Goal: Task Accomplishment & Management: Complete application form

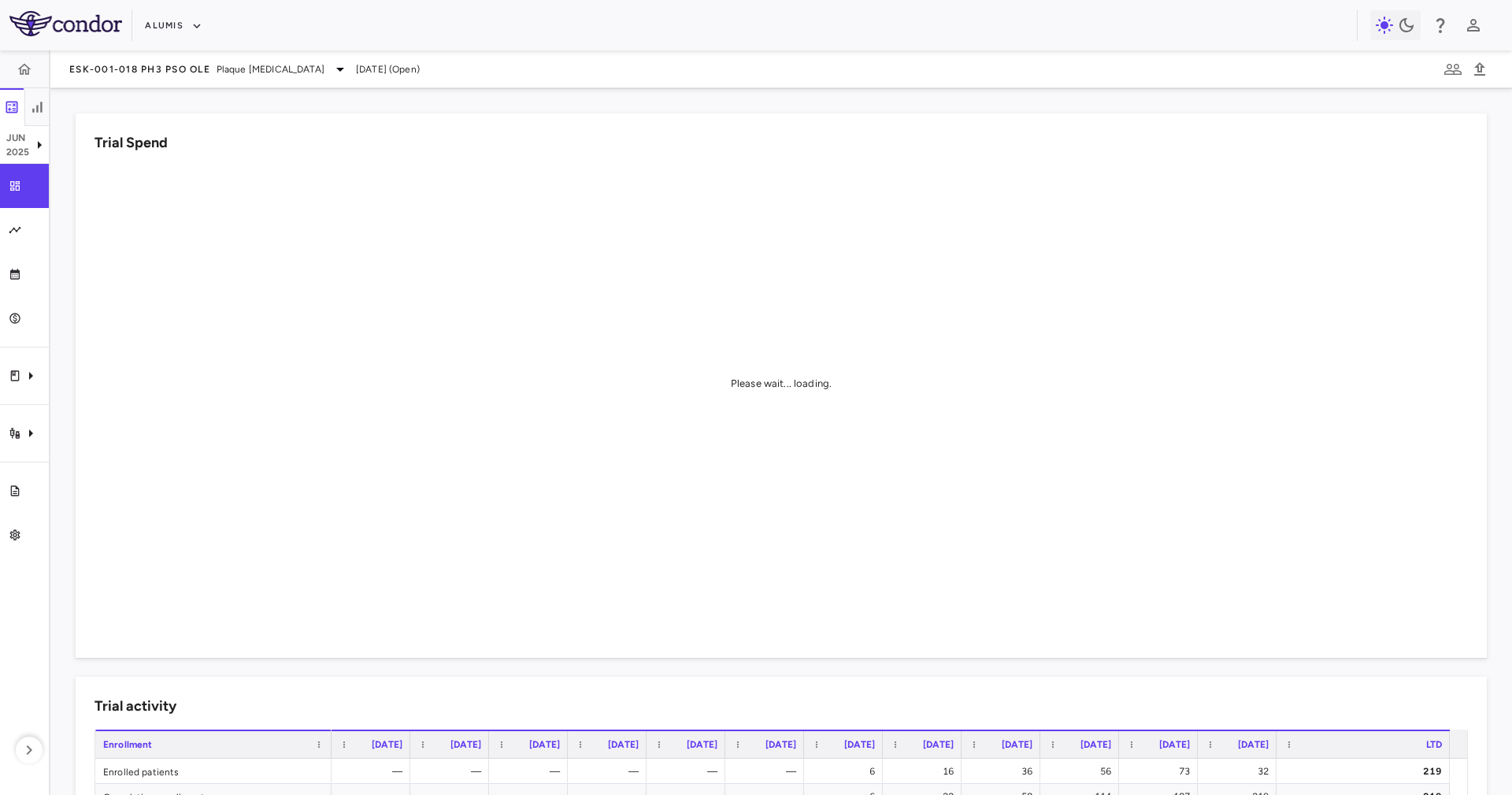
drag, startPoint x: 2709, startPoint y: 17, endPoint x: 768, endPoint y: 705, distance: 2059.3
click at [768, 705] on div "Trial activity" at bounding box center [781, 705] width 1373 height 22
click at [4, 453] on div "Trial activity" at bounding box center [24, 432] width 49 height 44
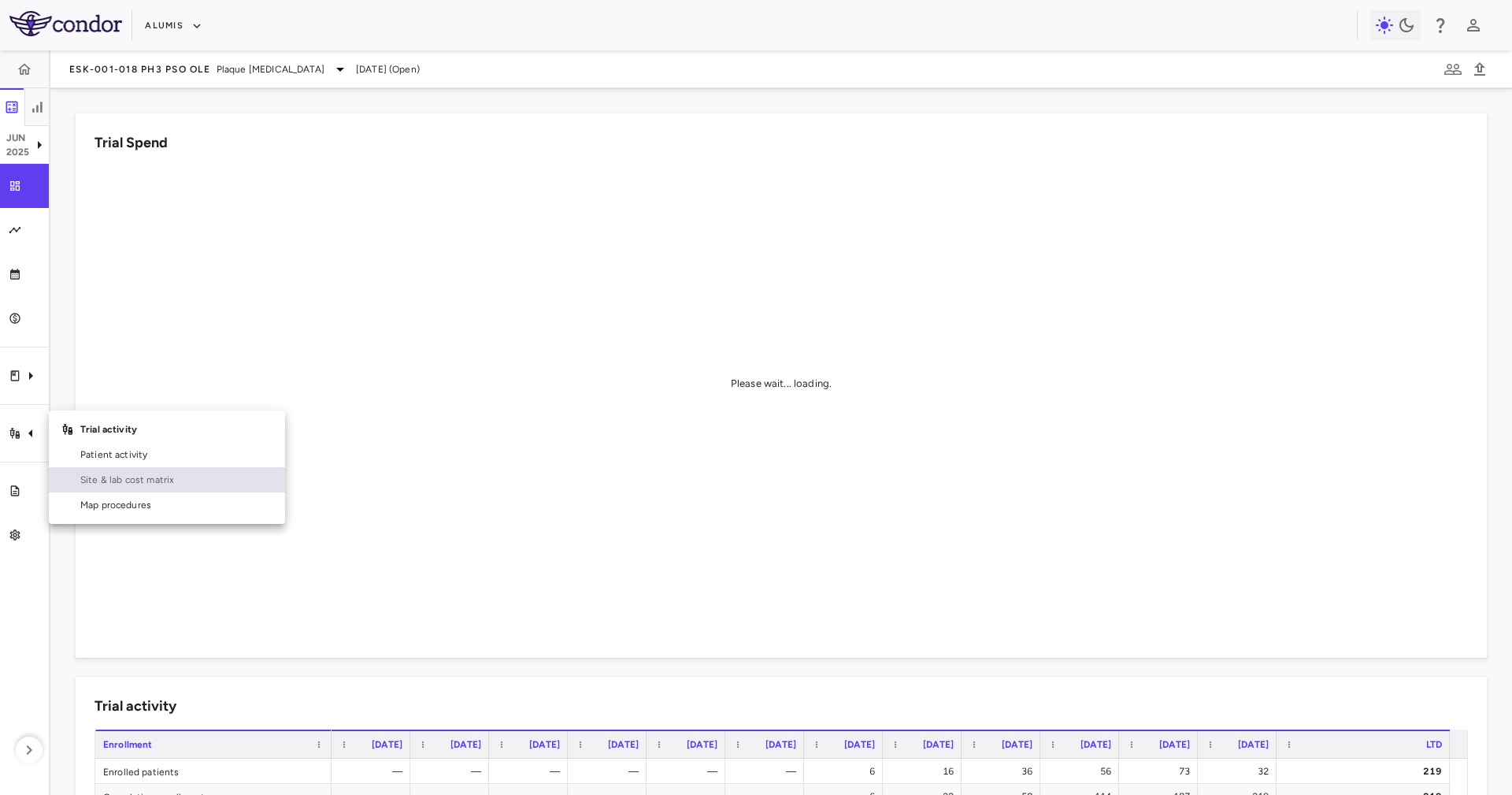
click at [140, 473] on span "Site & lab cost matrix" at bounding box center [176, 480] width 192 height 14
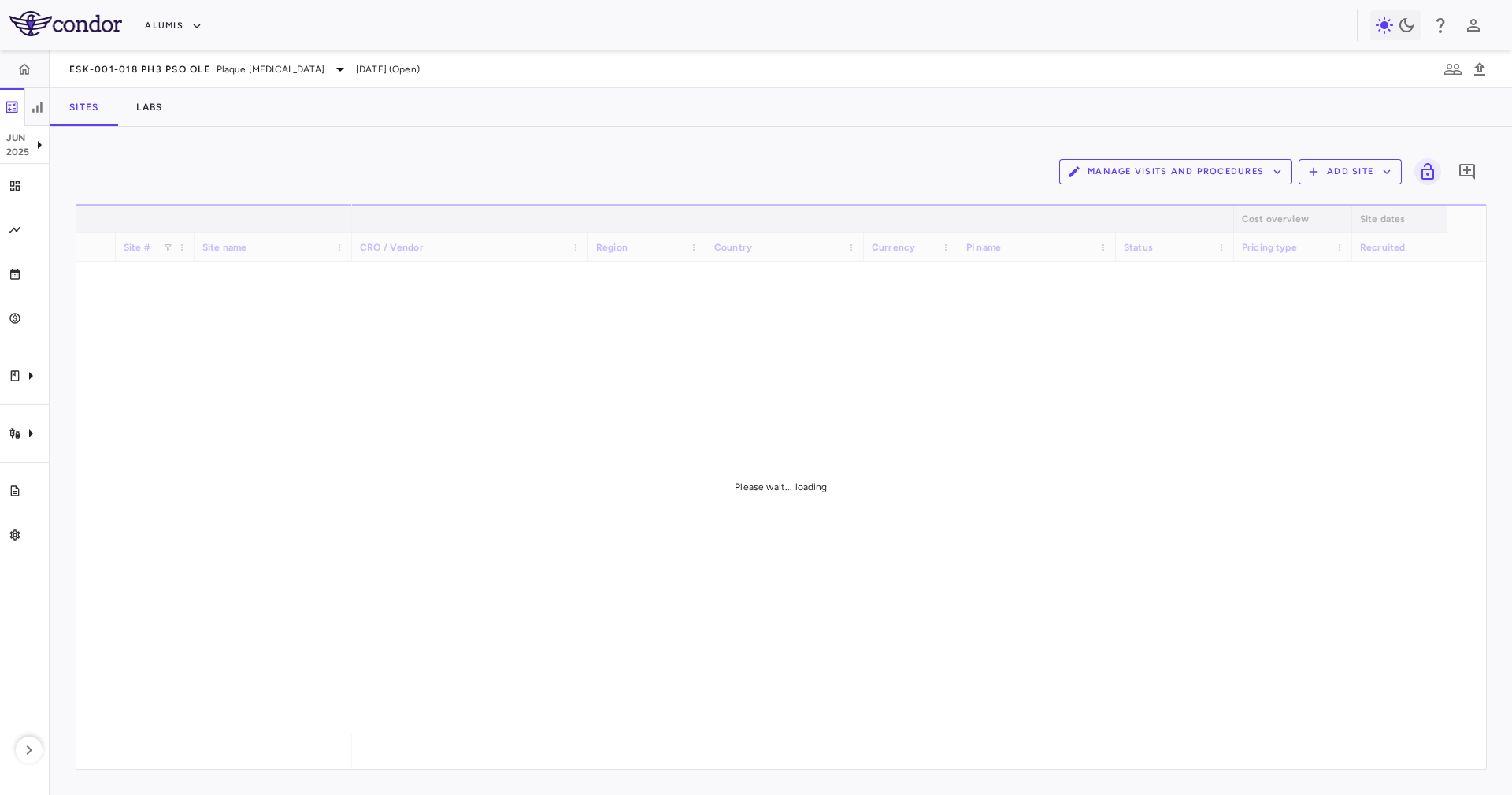
click at [536, 85] on div "ESK-001-018 Ph3 PsO OLE Plaque Psoriasis Jun 2025 (Open)" at bounding box center [781, 70] width 1461 height 38
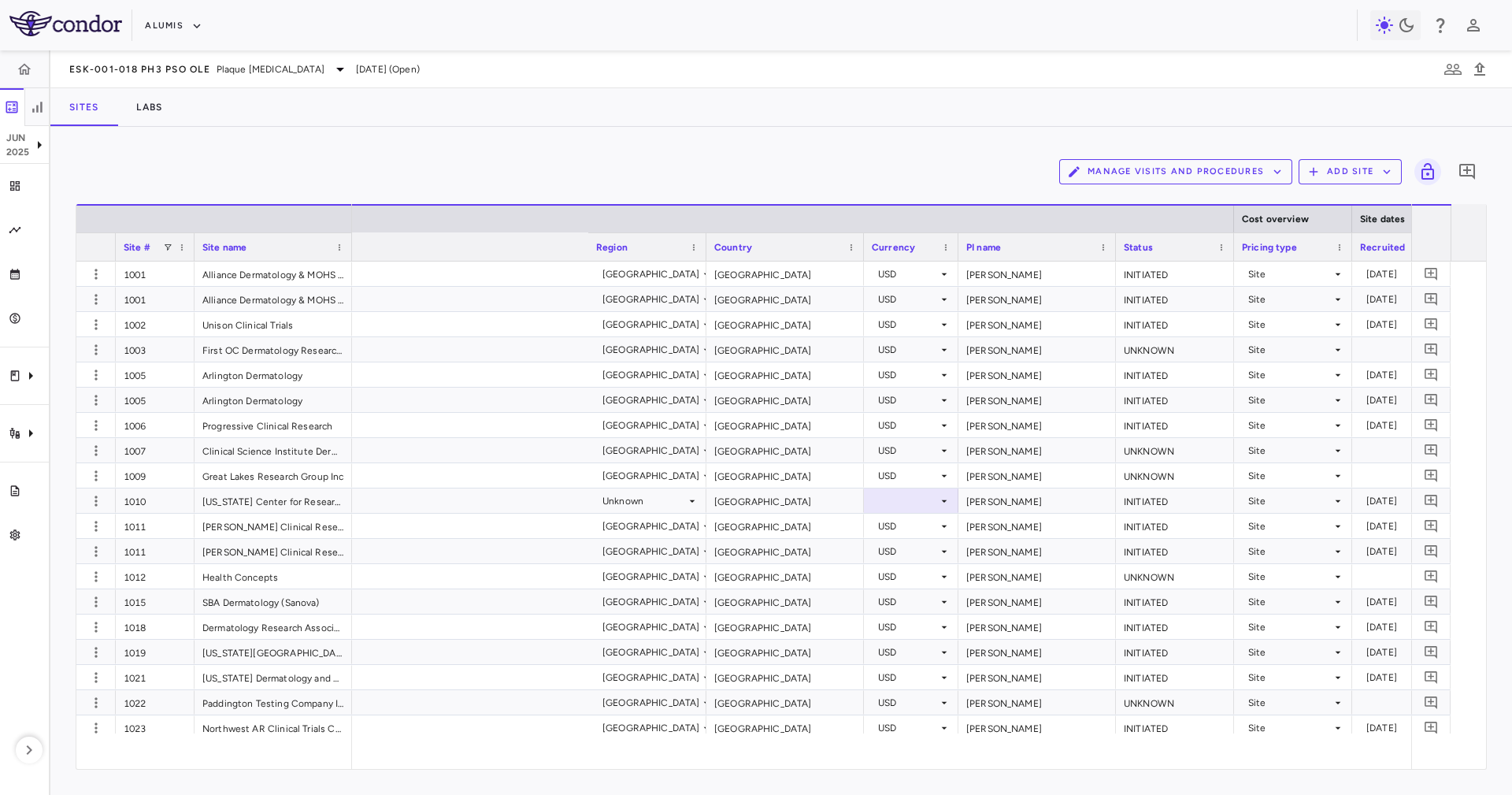
scroll to position [0, 2232]
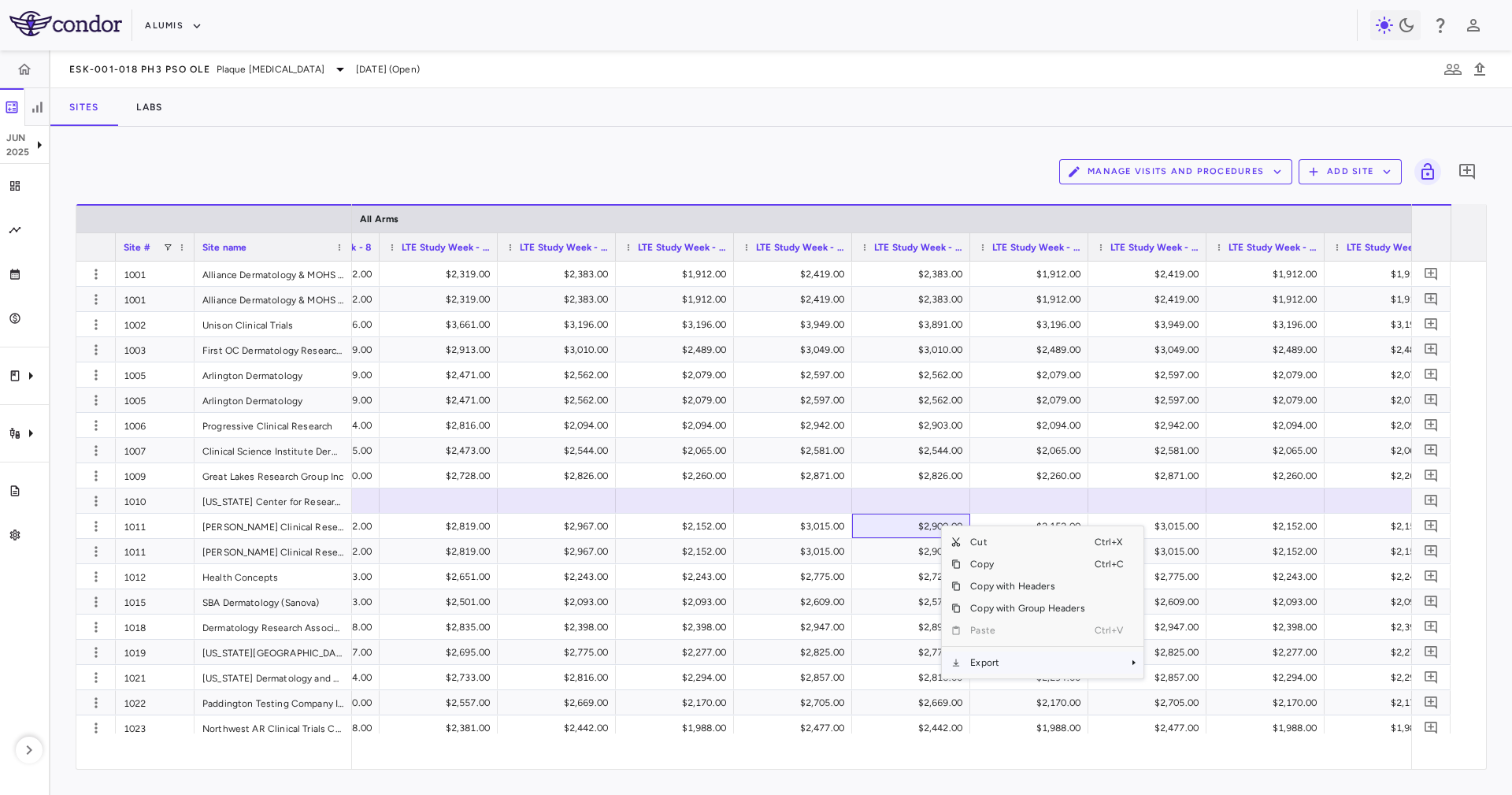
click at [980, 655] on span "Export" at bounding box center [1026, 662] width 133 height 22
click at [1205, 682] on span "Excel Export" at bounding box center [1195, 690] width 74 height 22
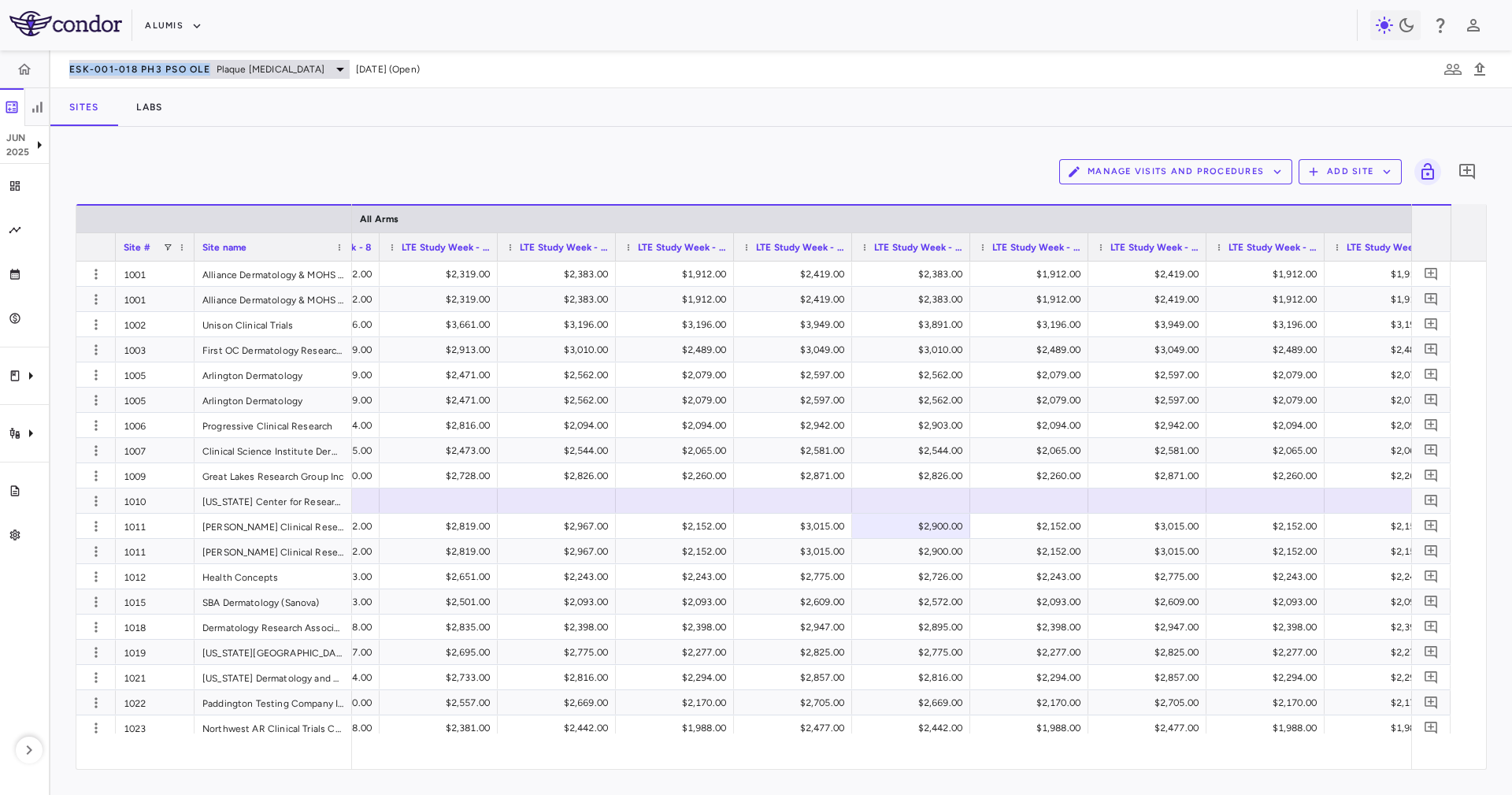
drag, startPoint x: 59, startPoint y: 59, endPoint x: 208, endPoint y: 69, distance: 149.3
click at [208, 69] on div "ESK-001-018 Ph3 PsO OLE Plaque Psoriasis Jun 2025 (Open)" at bounding box center [781, 70] width 1461 height 38
copy span "ESK-001-018 Ph3 PsO OLE"
click at [170, 501] on div "1010" at bounding box center [154, 500] width 78 height 24
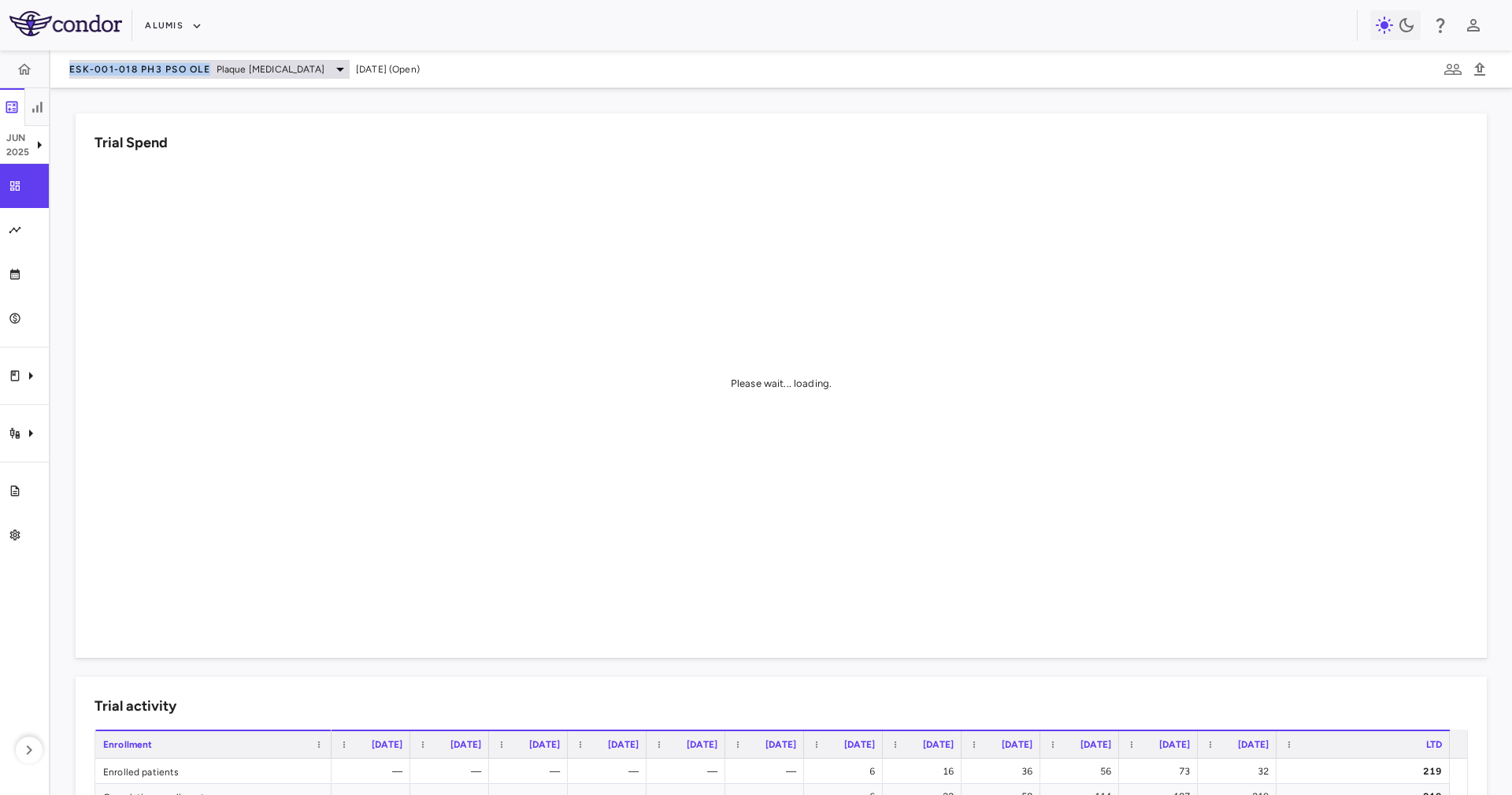
drag, startPoint x: 86, startPoint y: 69, endPoint x: 206, endPoint y: 68, distance: 120.0
click at [207, 69] on div "ESK-001-018 Ph3 PsO OLE Plaque Psoriasis Jun 2025 (Open)" at bounding box center [781, 70] width 1461 height 38
copy span "ESK-001-018 Ph3 PsO OL"
click at [59, 69] on div "ESK-001-018 Ph3 PsO OLE Plaque Psoriasis Jun 2025 (Open)" at bounding box center [781, 70] width 1461 height 38
drag, startPoint x: 64, startPoint y: 69, endPoint x: 136, endPoint y: 78, distance: 72.6
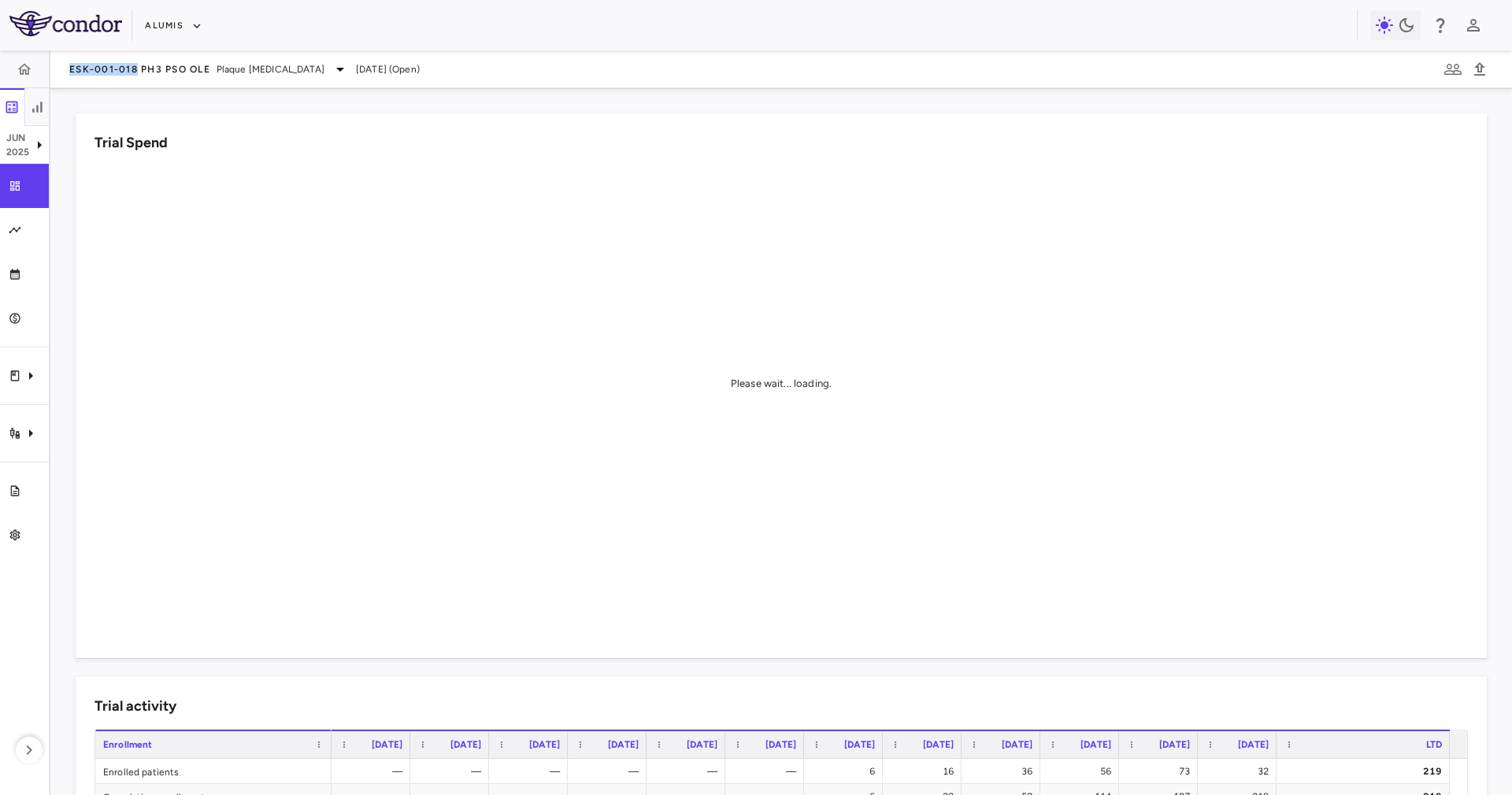
click at [136, 78] on div "ESK-001-018 Ph3 PsO OLE Plaque Psoriasis Jun 2025 (Open)" at bounding box center [781, 70] width 1461 height 38
copy span "ESK-001-018"
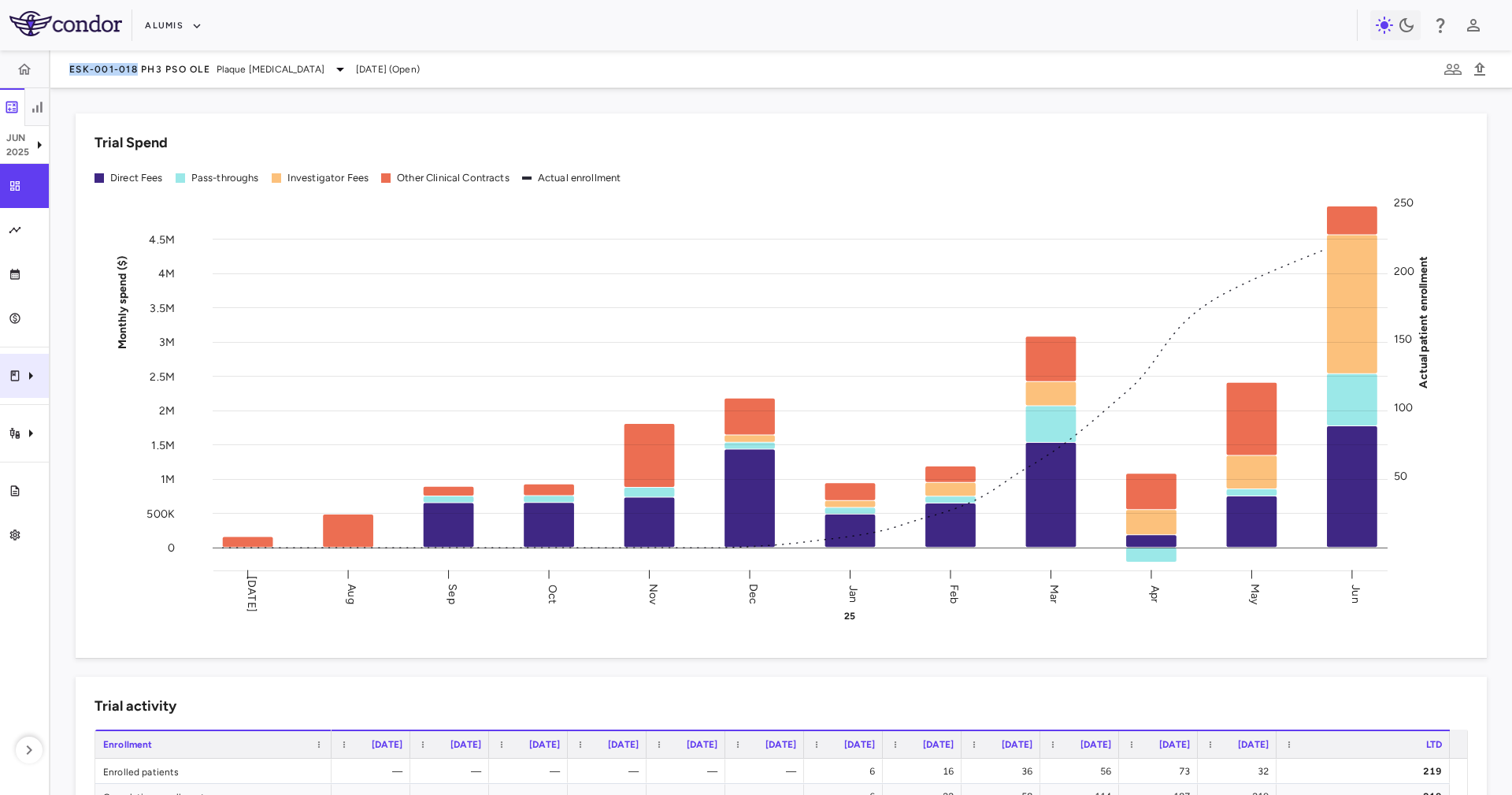
click at [0, 397] on div "Clinical expenses" at bounding box center [24, 376] width 49 height 44
click at [31, 433] on div at bounding box center [756, 397] width 1512 height 795
click at [30, 440] on icon "Trial activity" at bounding box center [31, 433] width 19 height 19
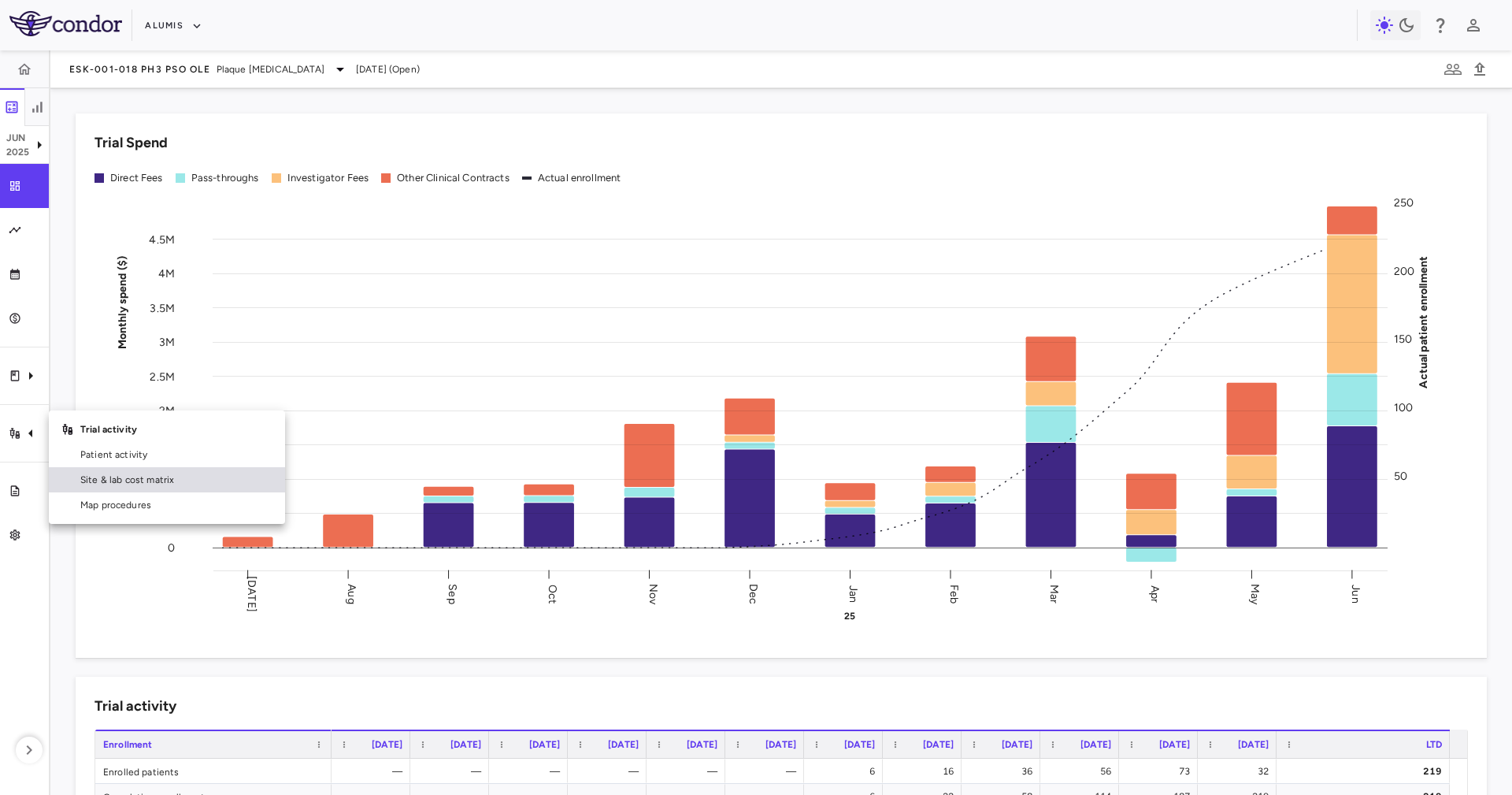
click at [121, 487] on link "Site & lab cost matrix" at bounding box center [167, 479] width 236 height 25
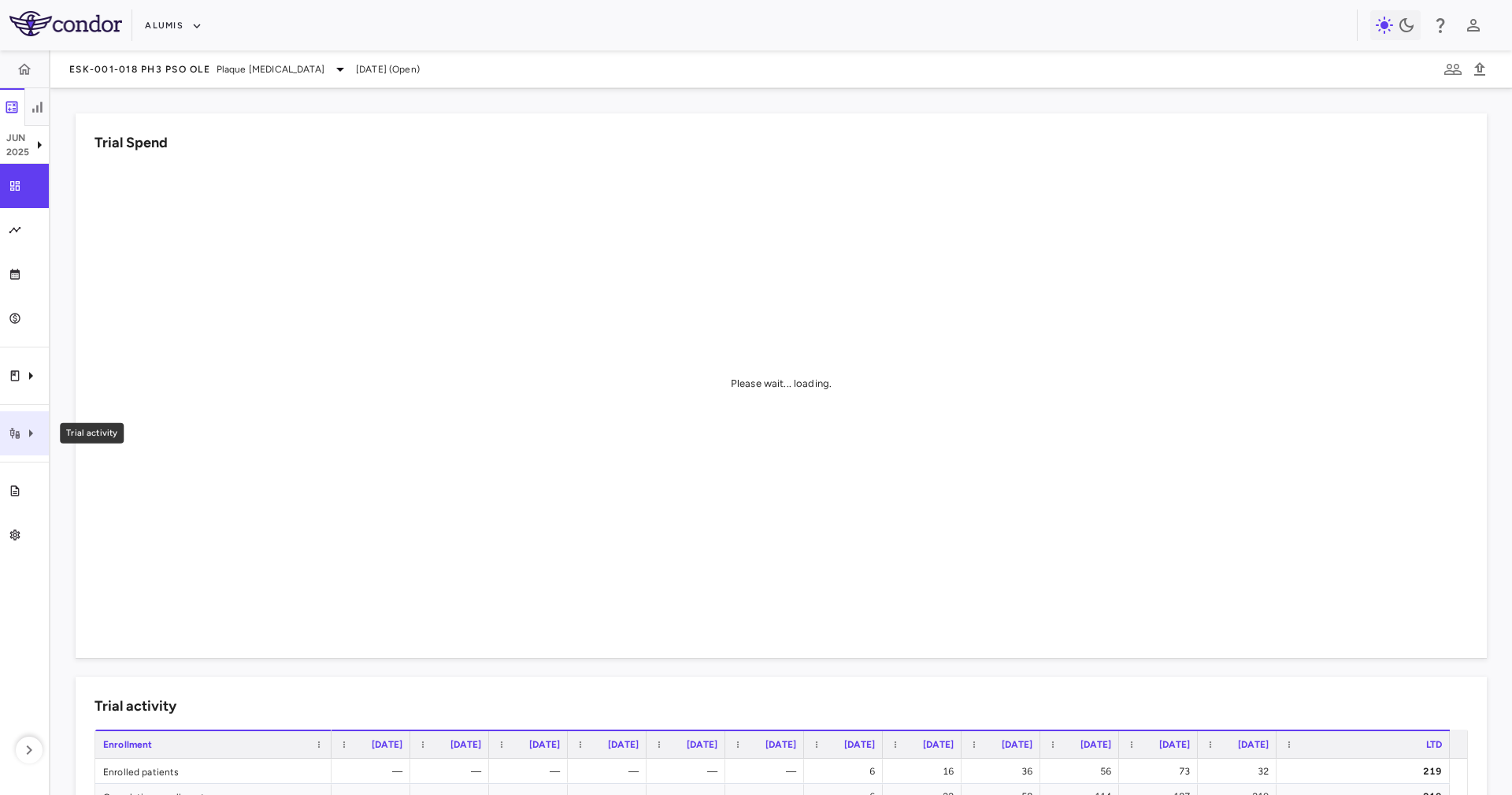
click at [35, 437] on icon "Trial activity" at bounding box center [31, 433] width 19 height 19
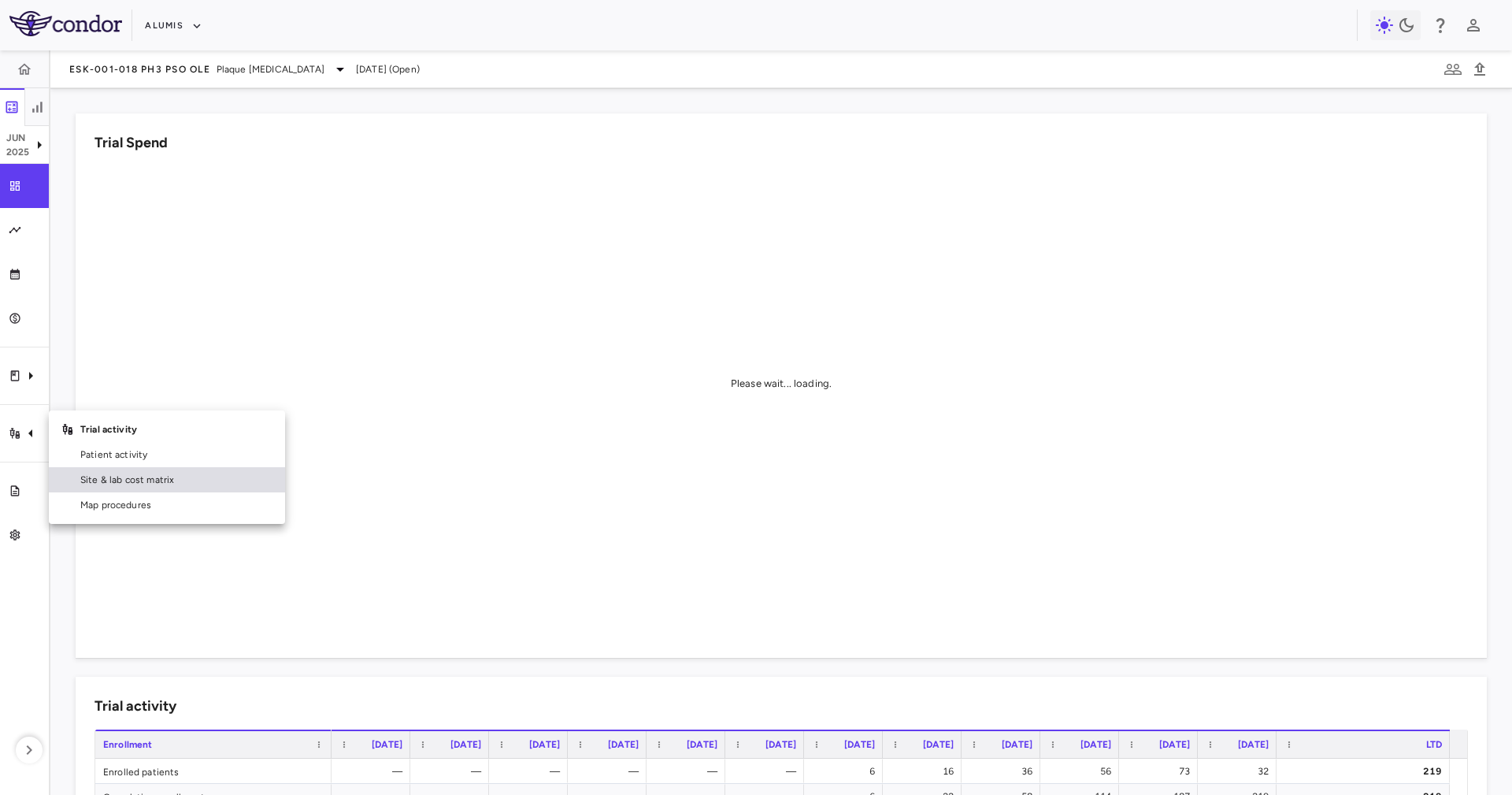
click at [140, 475] on span "Site & lab cost matrix" at bounding box center [176, 480] width 192 height 14
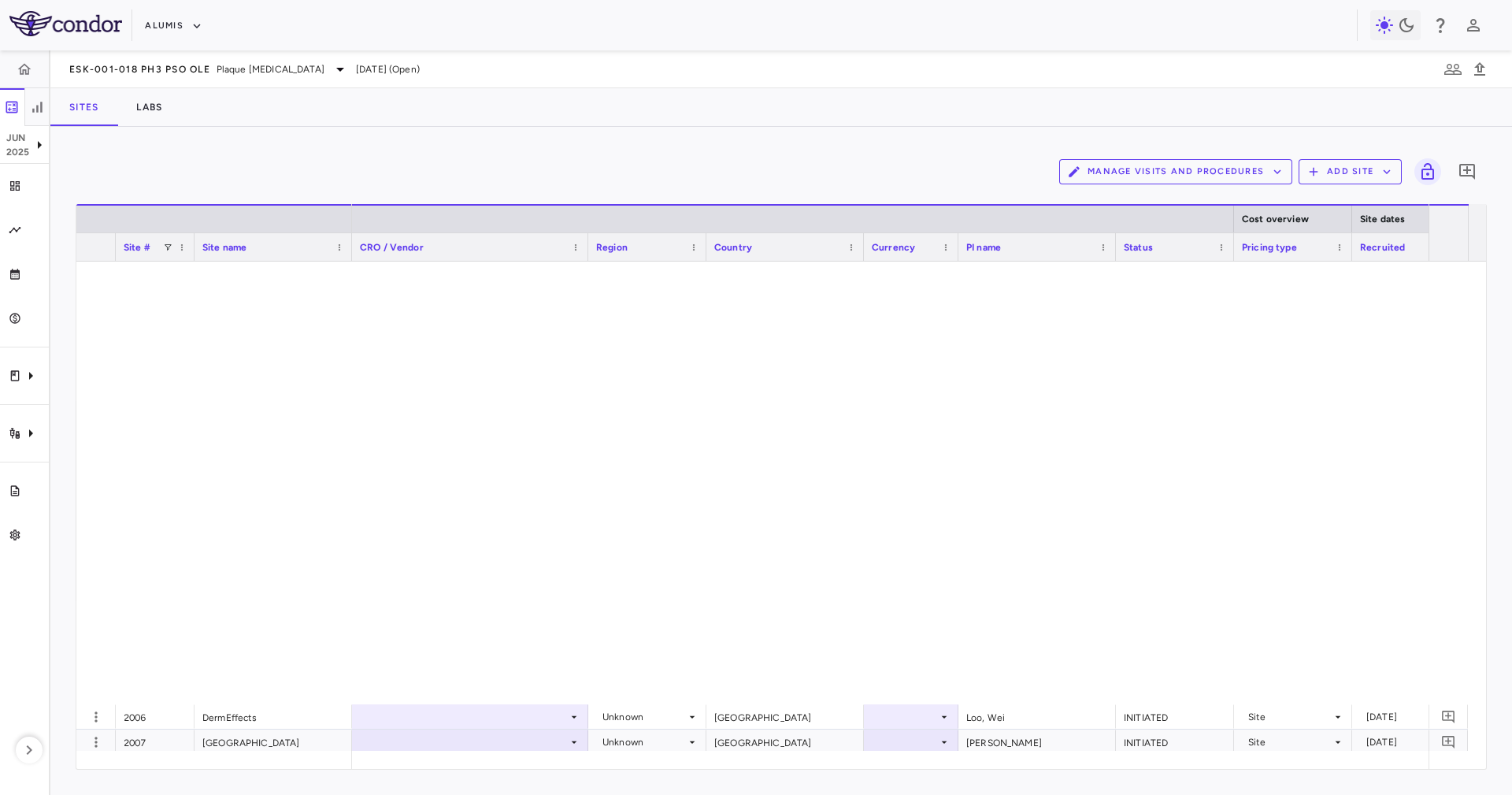
scroll to position [3189, 0]
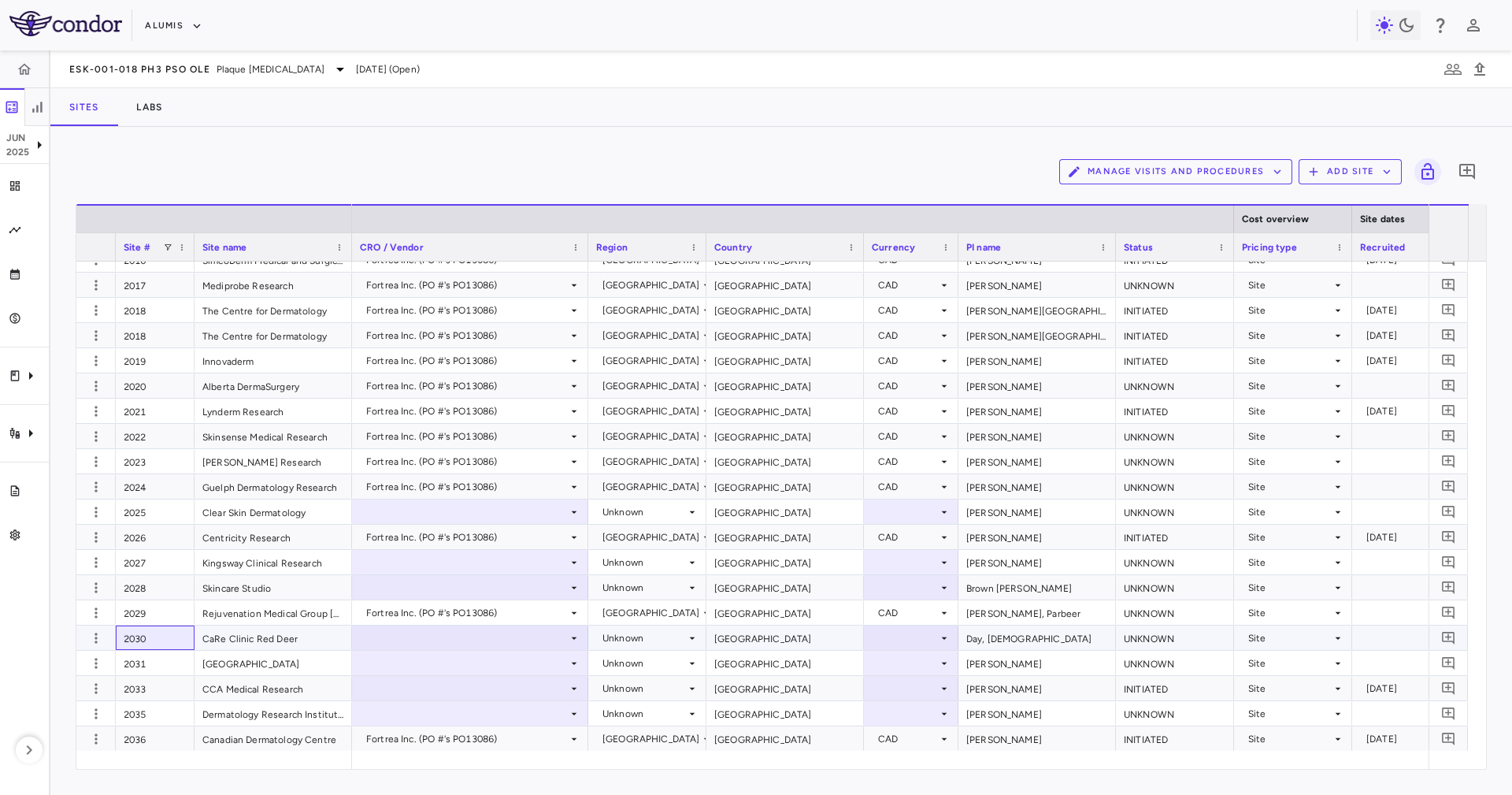
click at [162, 645] on div "2030" at bounding box center [154, 637] width 78 height 24
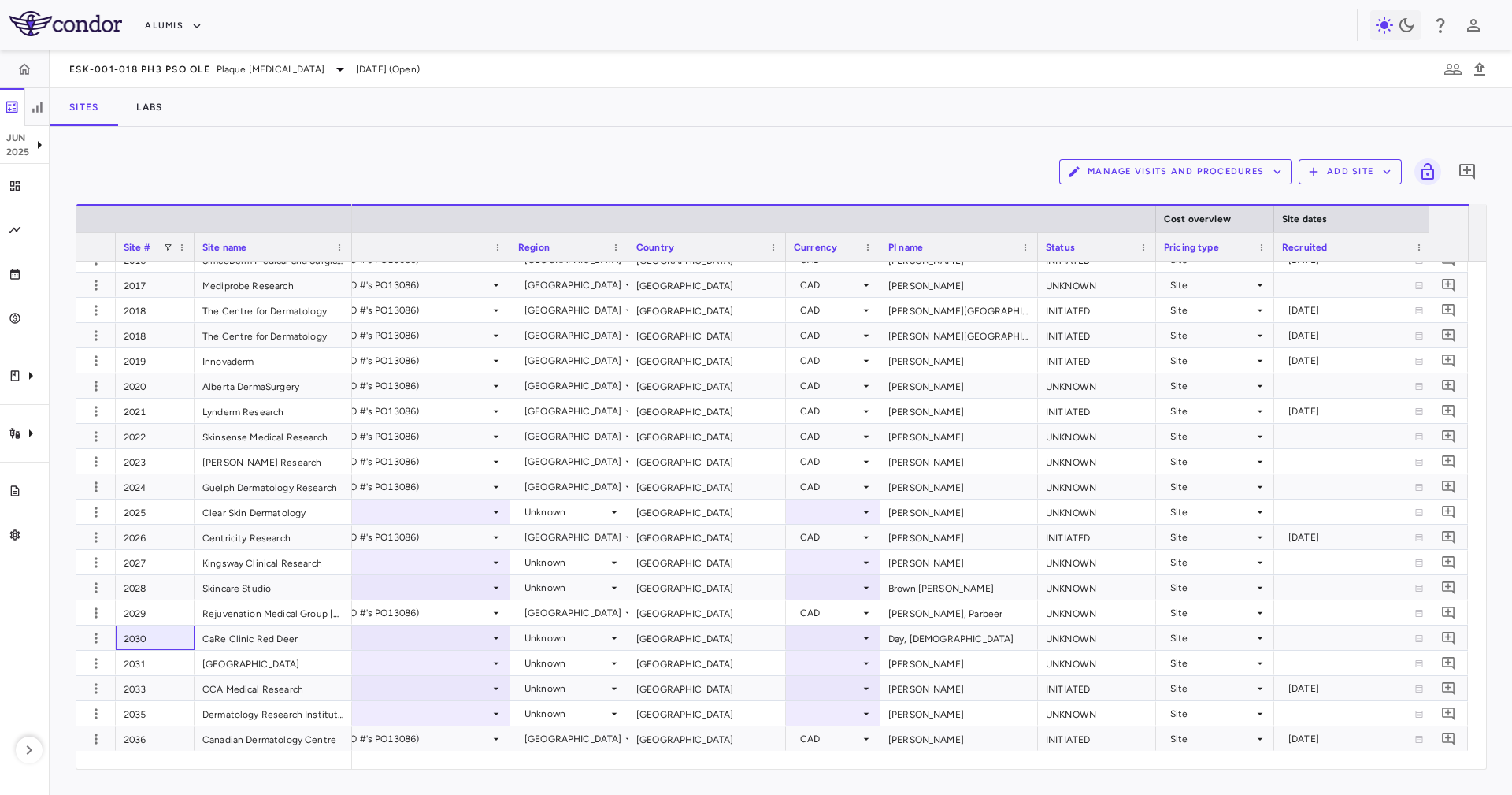
scroll to position [0, 0]
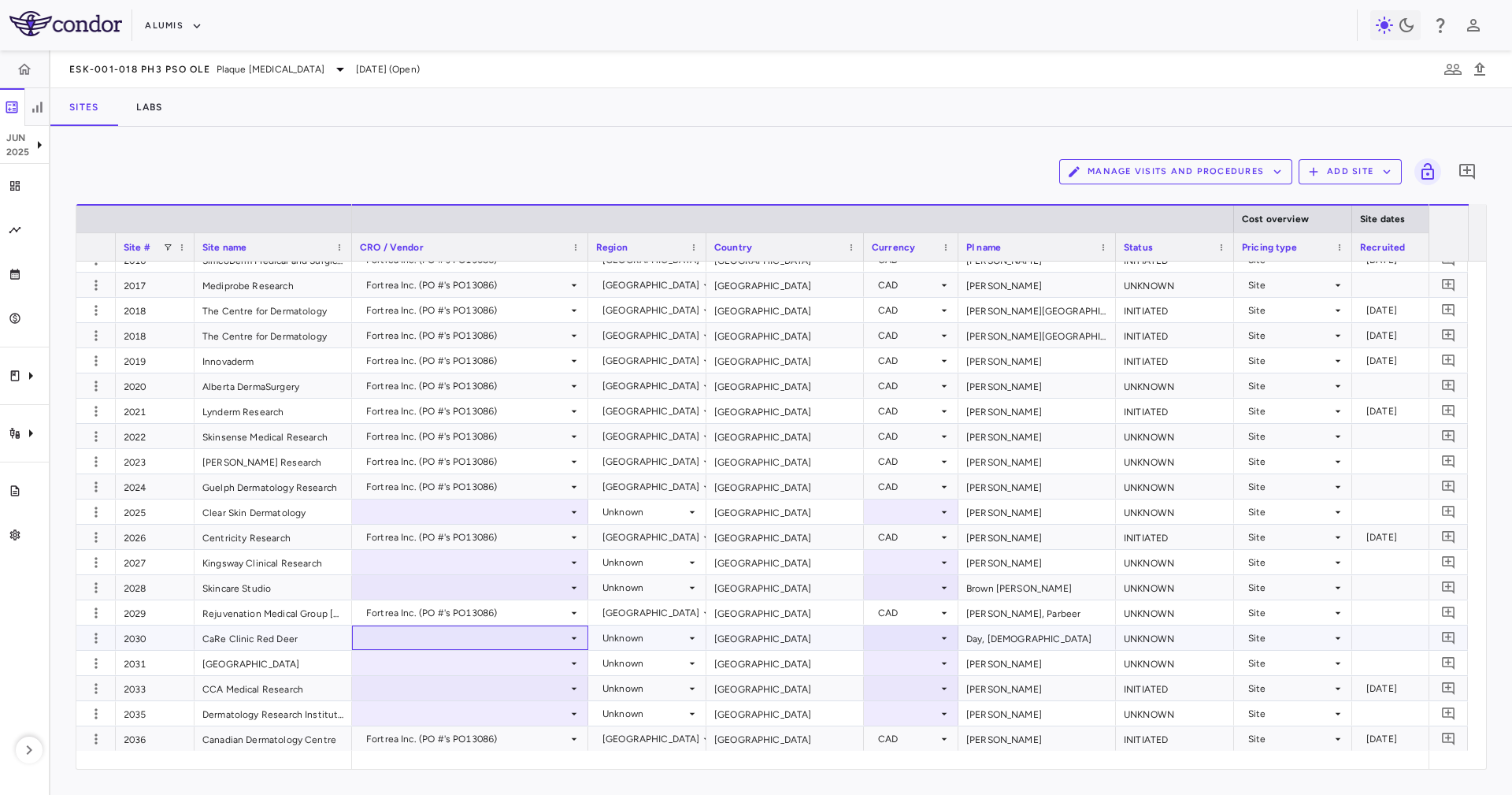
click at [415, 630] on div at bounding box center [470, 637] width 220 height 23
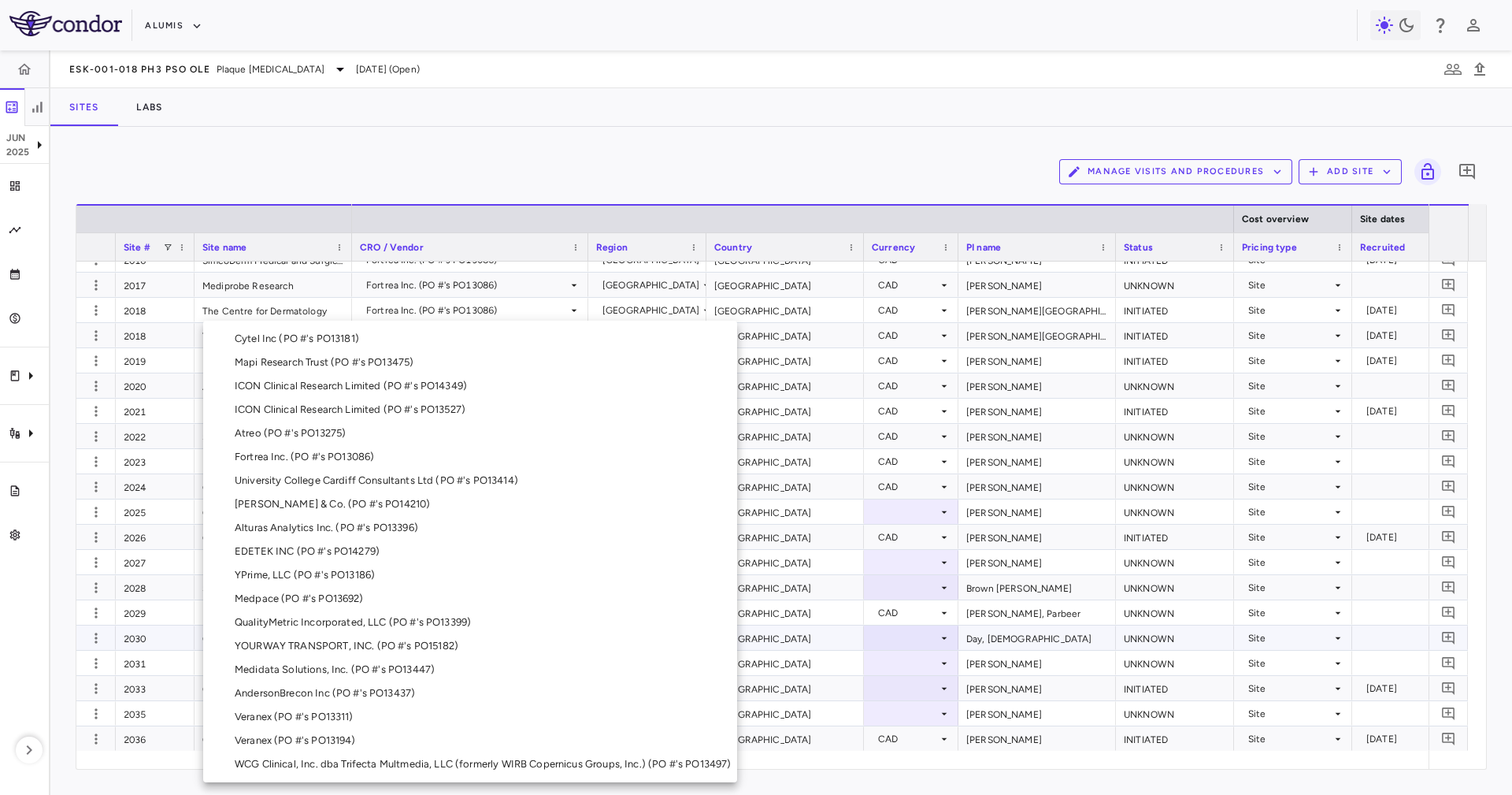
click at [335, 455] on div "Fortrea Inc. (PO #'s PO13086)" at bounding box center [307, 457] width 146 height 14
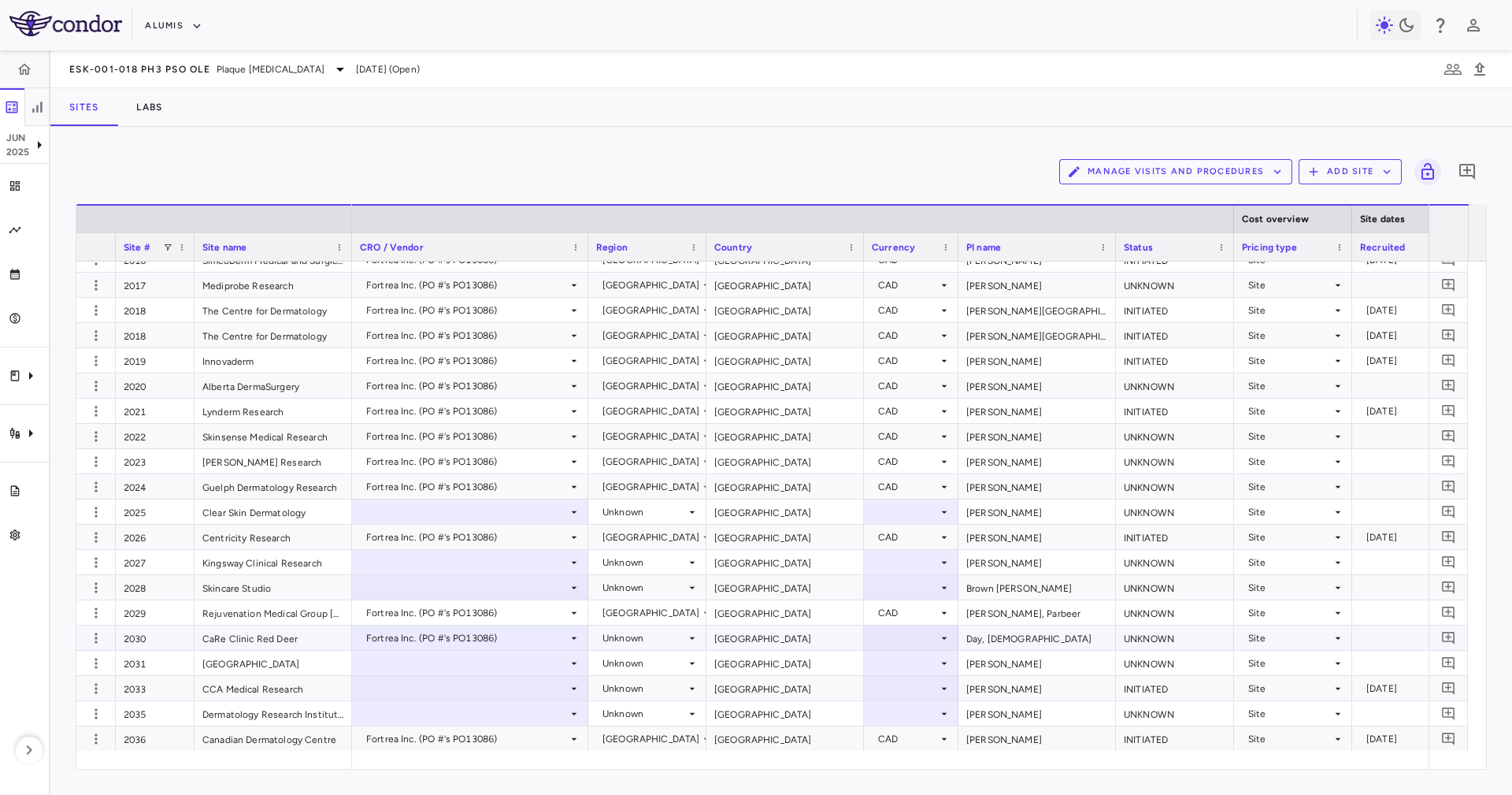
click at [753, 630] on div "[GEOGRAPHIC_DATA]" at bounding box center [784, 637] width 158 height 24
click at [685, 636] on div "Unknown" at bounding box center [643, 637] width 84 height 25
click at [749, 637] on div at bounding box center [756, 397] width 1512 height 795
click at [694, 641] on icon at bounding box center [691, 637] width 13 height 13
click at [760, 641] on div at bounding box center [756, 397] width 1512 height 795
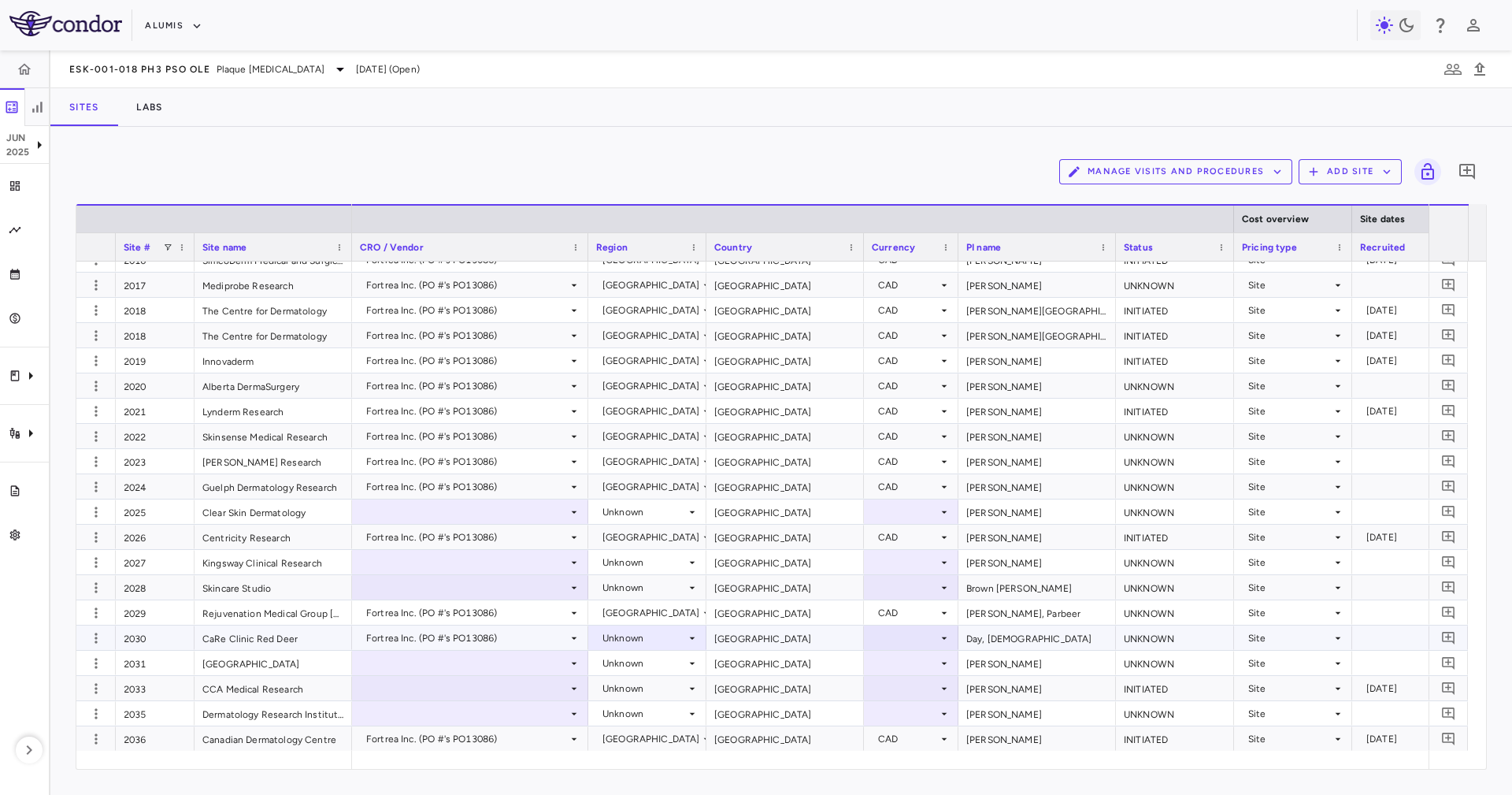
click at [846, 630] on div "[GEOGRAPHIC_DATA]" at bounding box center [784, 637] width 158 height 24
click at [668, 626] on div "Unknown" at bounding box center [643, 637] width 84 height 25
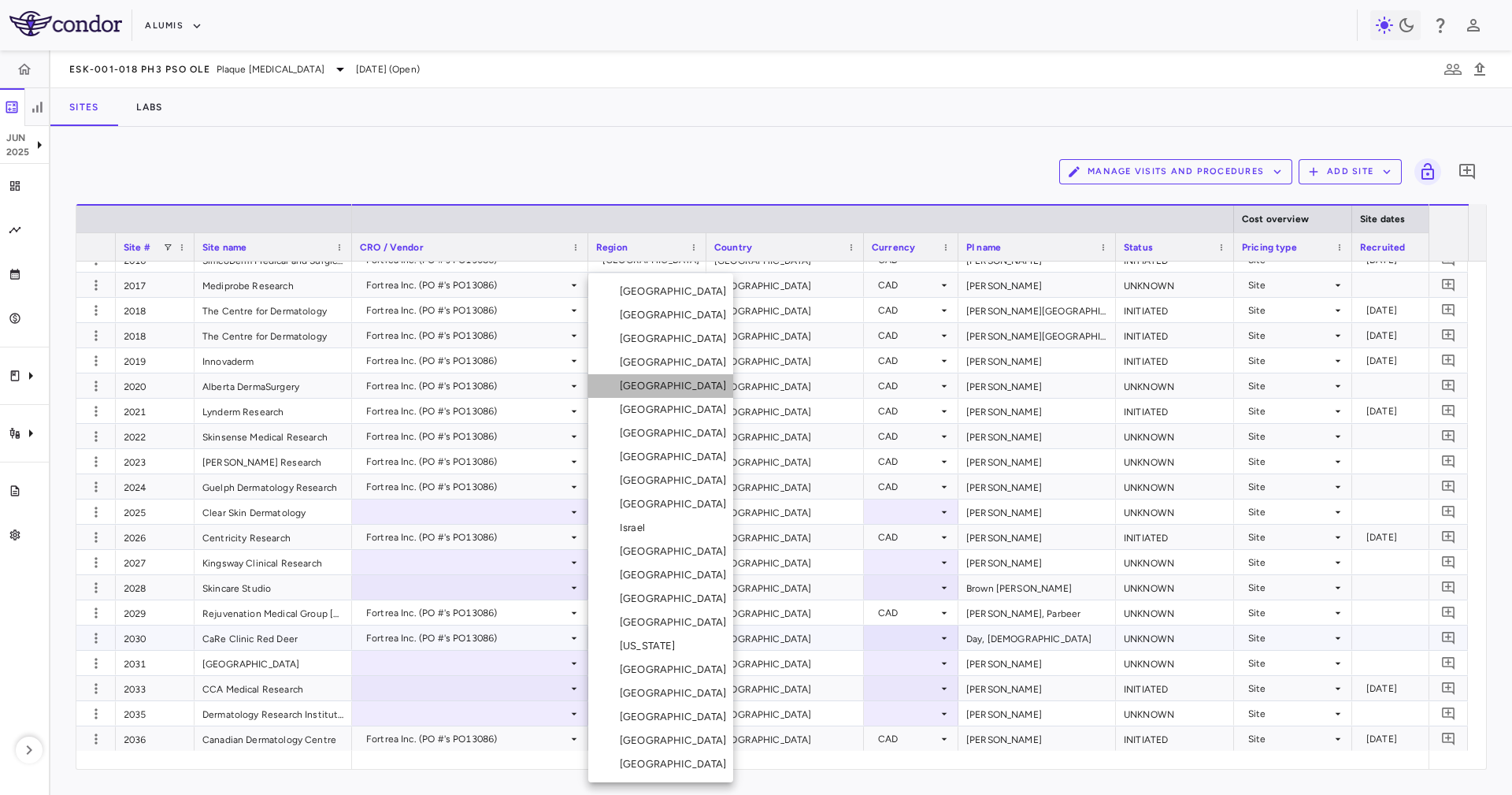
click at [675, 380] on li "[GEOGRAPHIC_DATA]" at bounding box center [660, 385] width 145 height 23
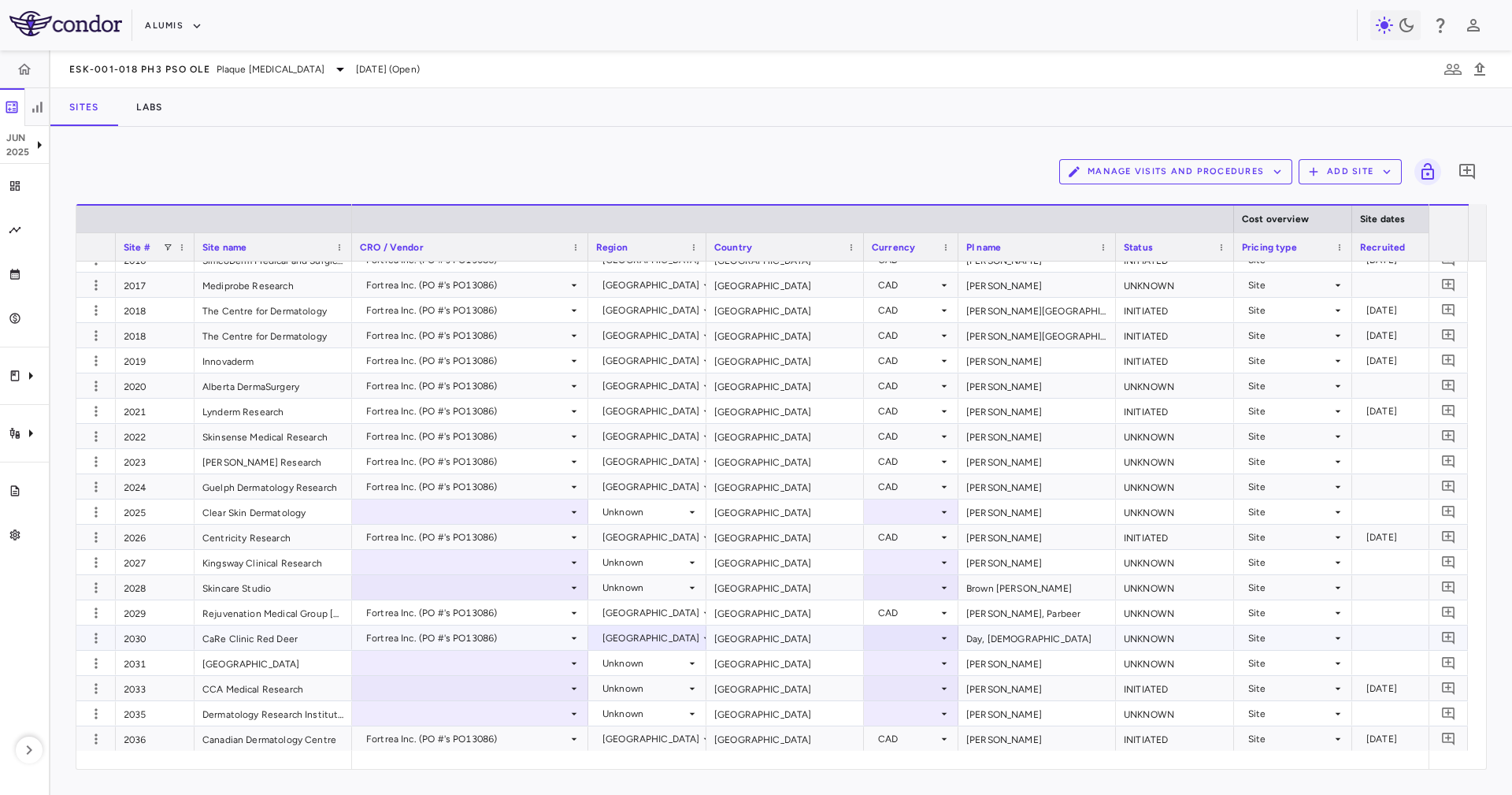
click at [803, 637] on div "[GEOGRAPHIC_DATA]" at bounding box center [784, 637] width 158 height 24
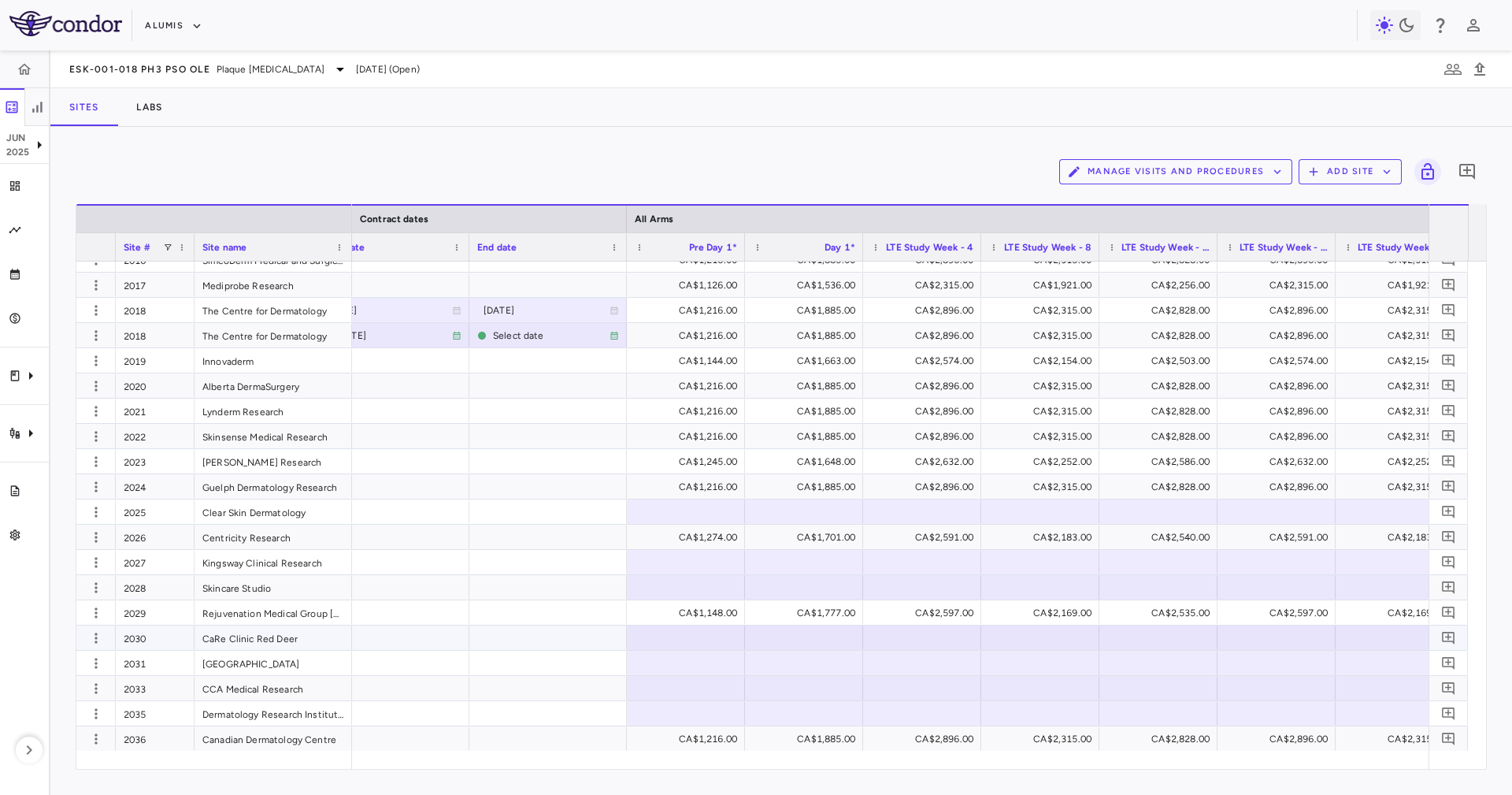
click at [676, 637] on div at bounding box center [685, 637] width 102 height 23
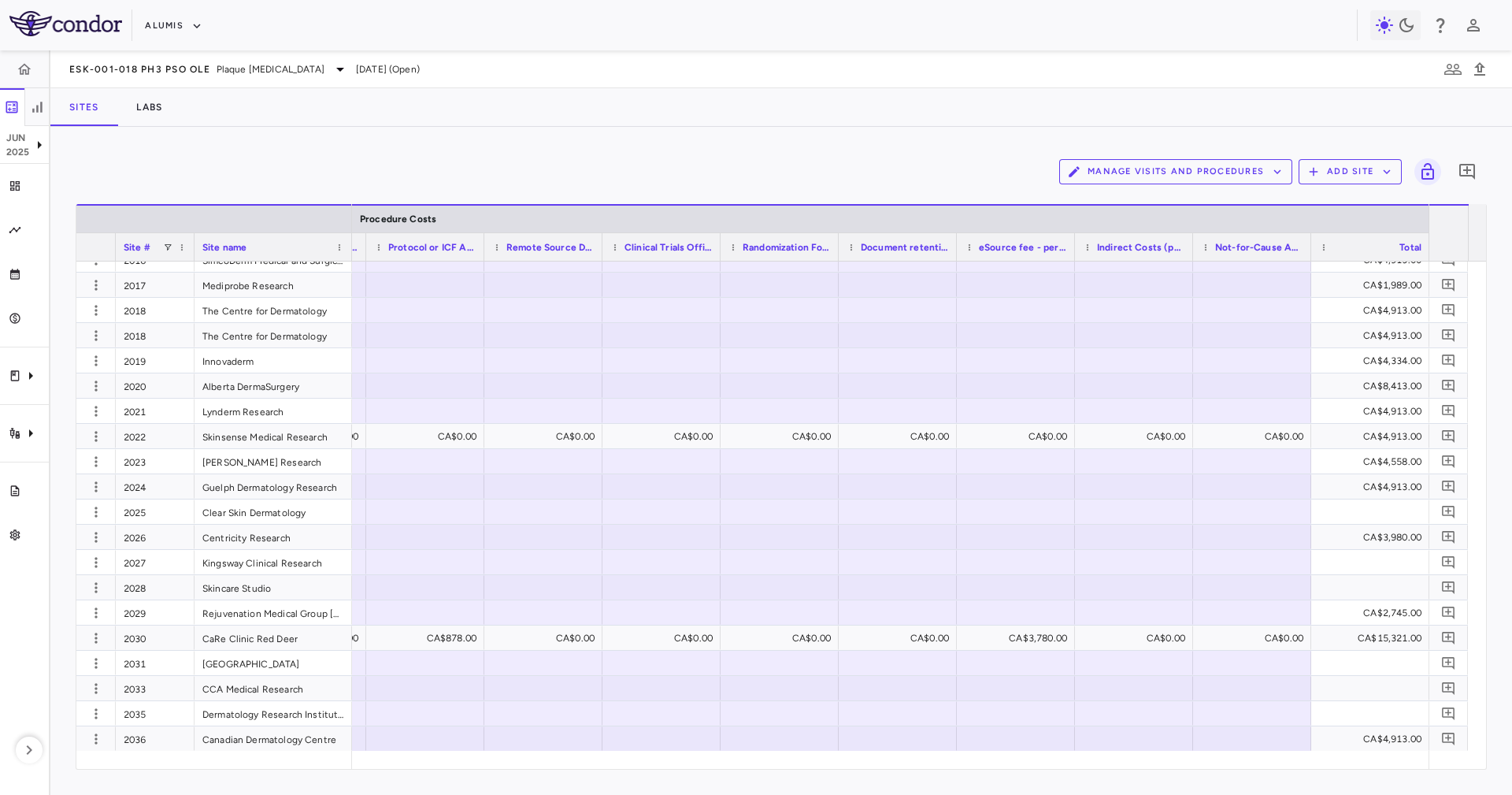
drag, startPoint x: 1383, startPoint y: 774, endPoint x: 1371, endPoint y: 761, distance: 17.7
click at [1379, 773] on div "Manage Visits and Procedures Add Site 0 Drag here to set row groups Drag here t…" at bounding box center [781, 460] width 1461 height 668
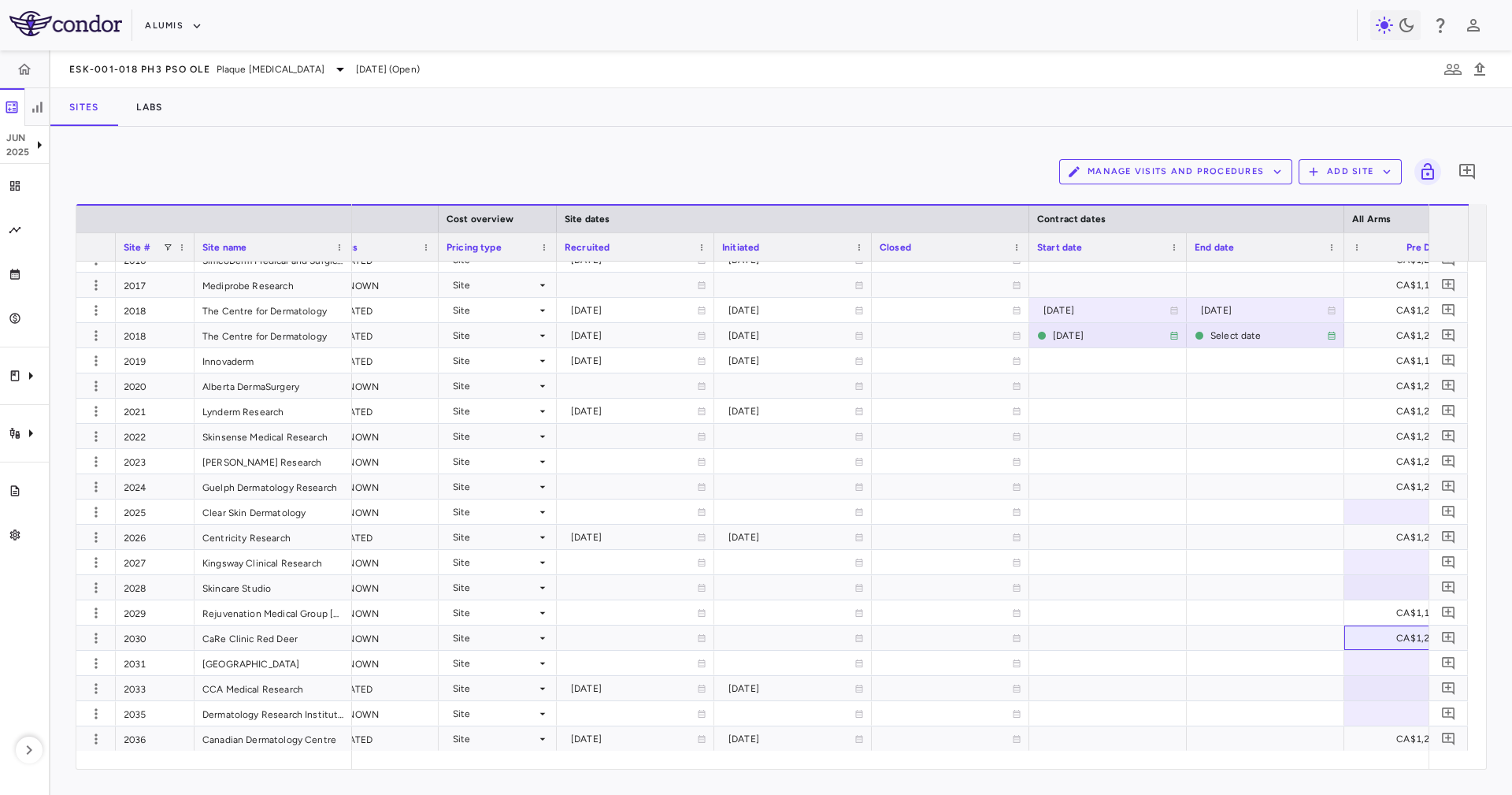
scroll to position [0, 907]
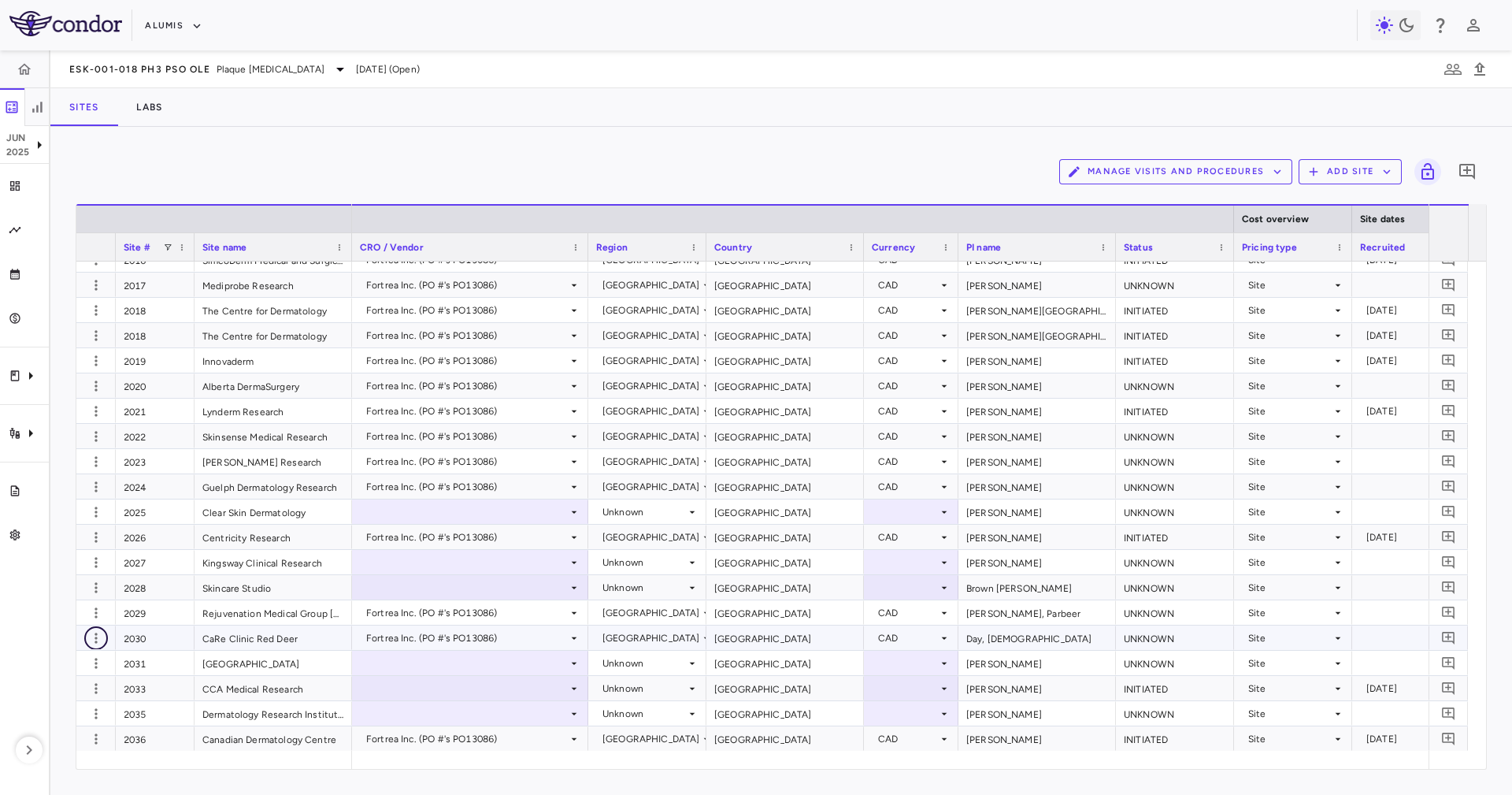
click at [89, 636] on icon "button" at bounding box center [96, 637] width 15 height 16
click at [102, 697] on div "Edit site" at bounding box center [73, 698] width 146 height 28
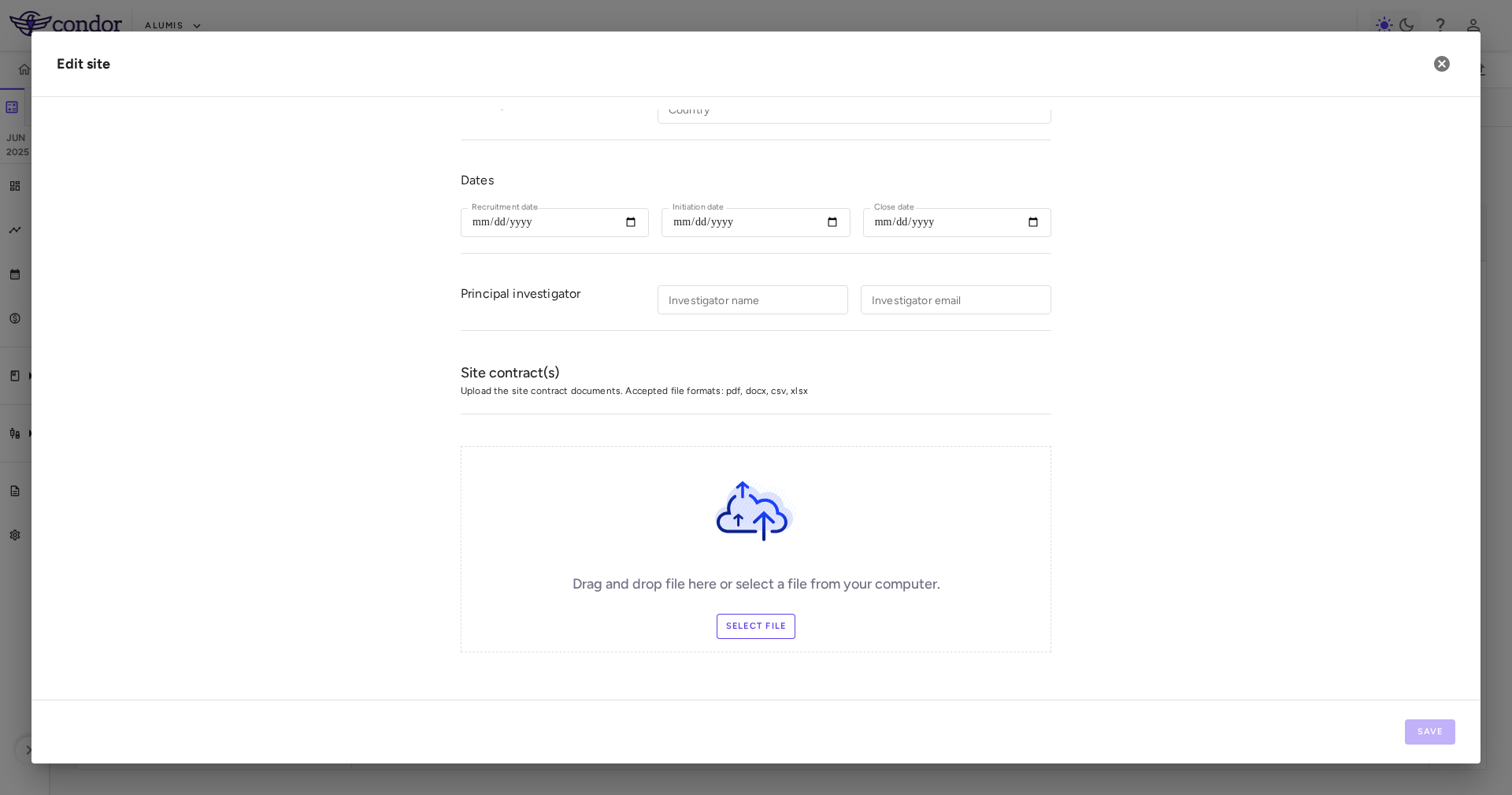
type input "****"
type input "**********"
type input "******"
type input "**********"
click at [756, 636] on label "Select file" at bounding box center [756, 625] width 79 height 25
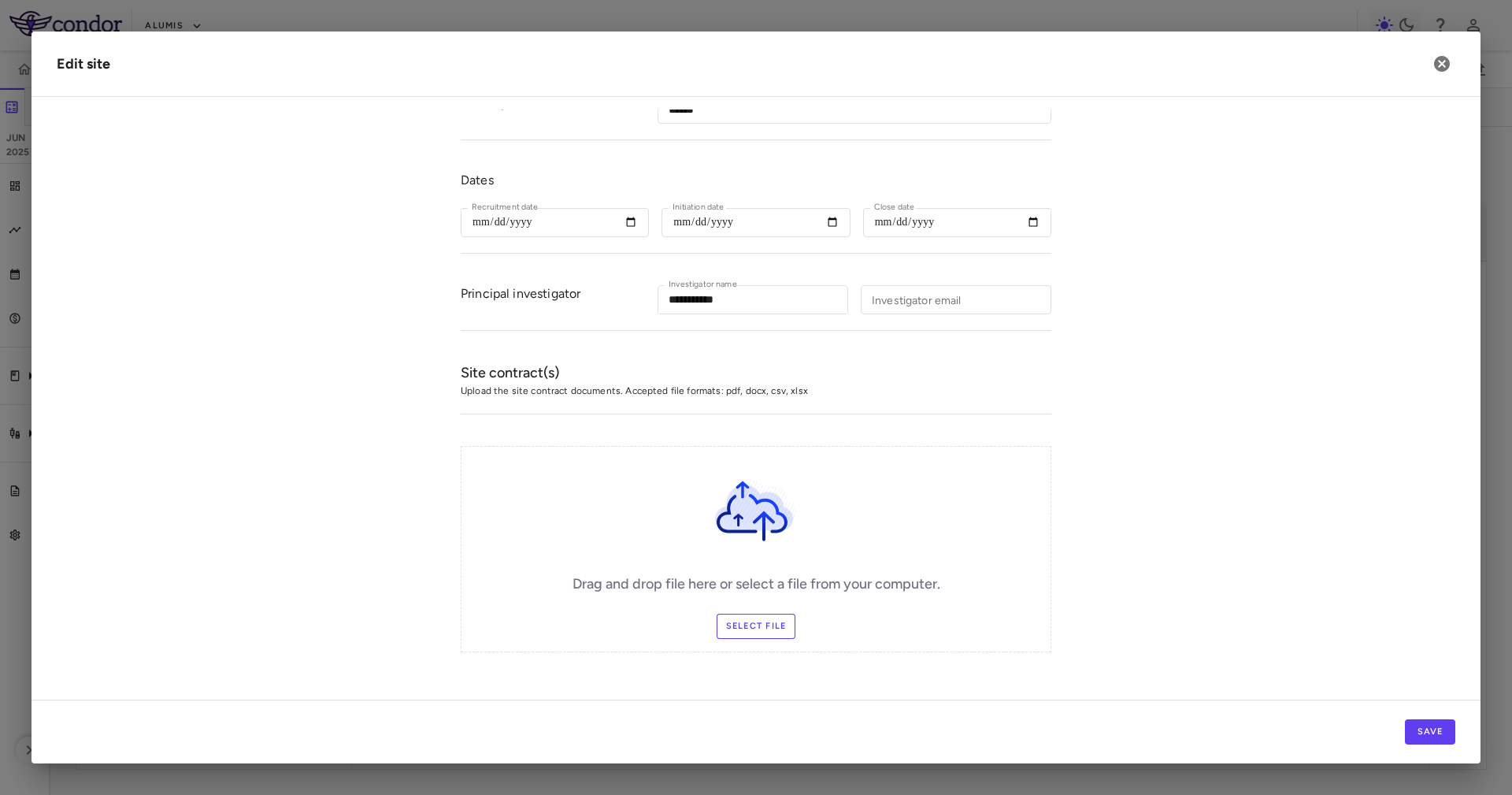
click at [0, 0] on input "Select file" at bounding box center [0, 0] width 0 height 0
click at [737, 620] on label "Change Files" at bounding box center [756, 625] width 92 height 25
click at [0, 0] on input "Change Files" at bounding box center [0, 0] width 0 height 0
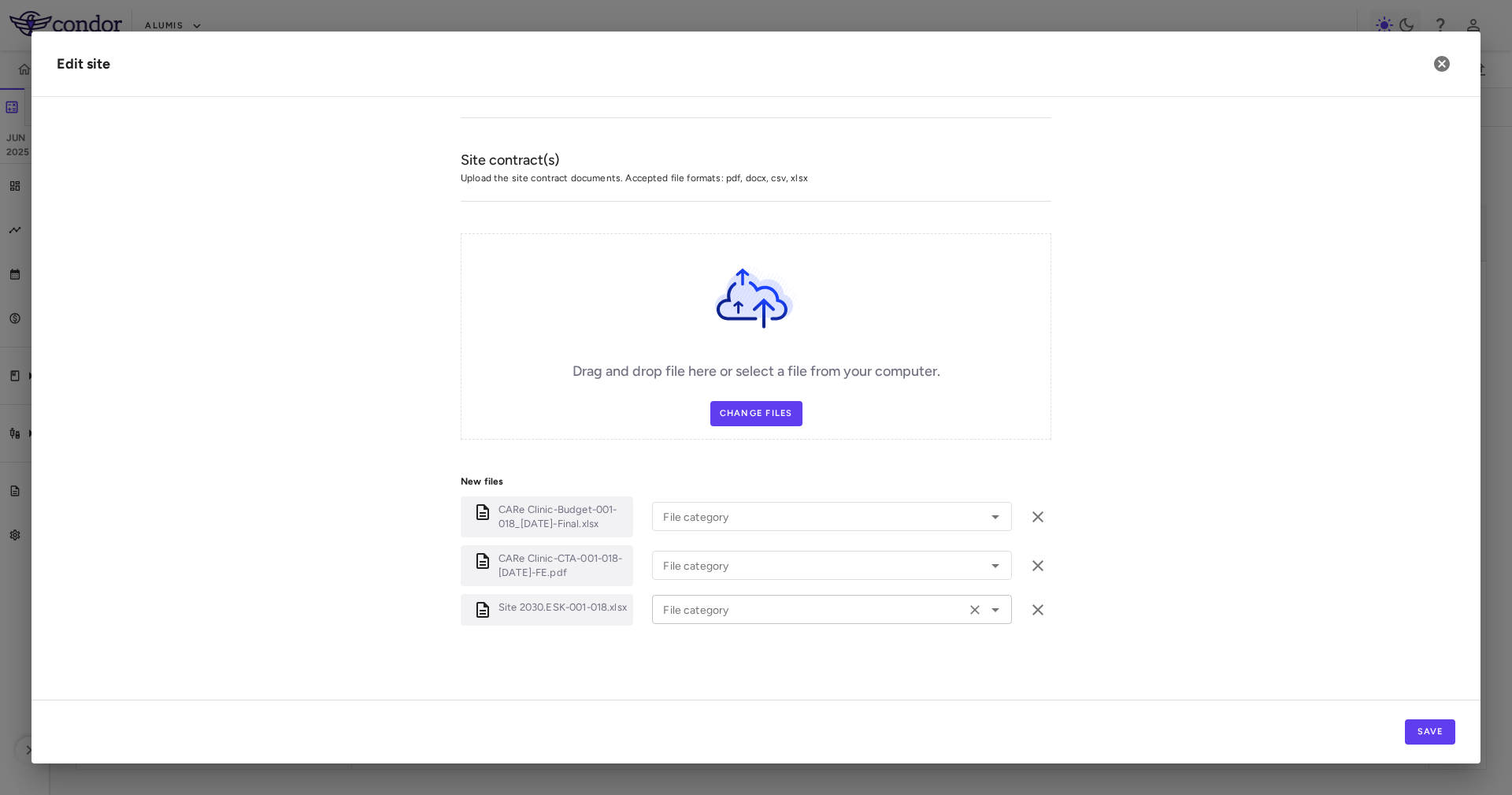
click at [820, 612] on input "File category" at bounding box center [809, 609] width 304 height 20
click at [711, 572] on li "Other" at bounding box center [832, 576] width 360 height 23
type input "*****"
click at [706, 569] on div "File category" at bounding box center [832, 565] width 360 height 29
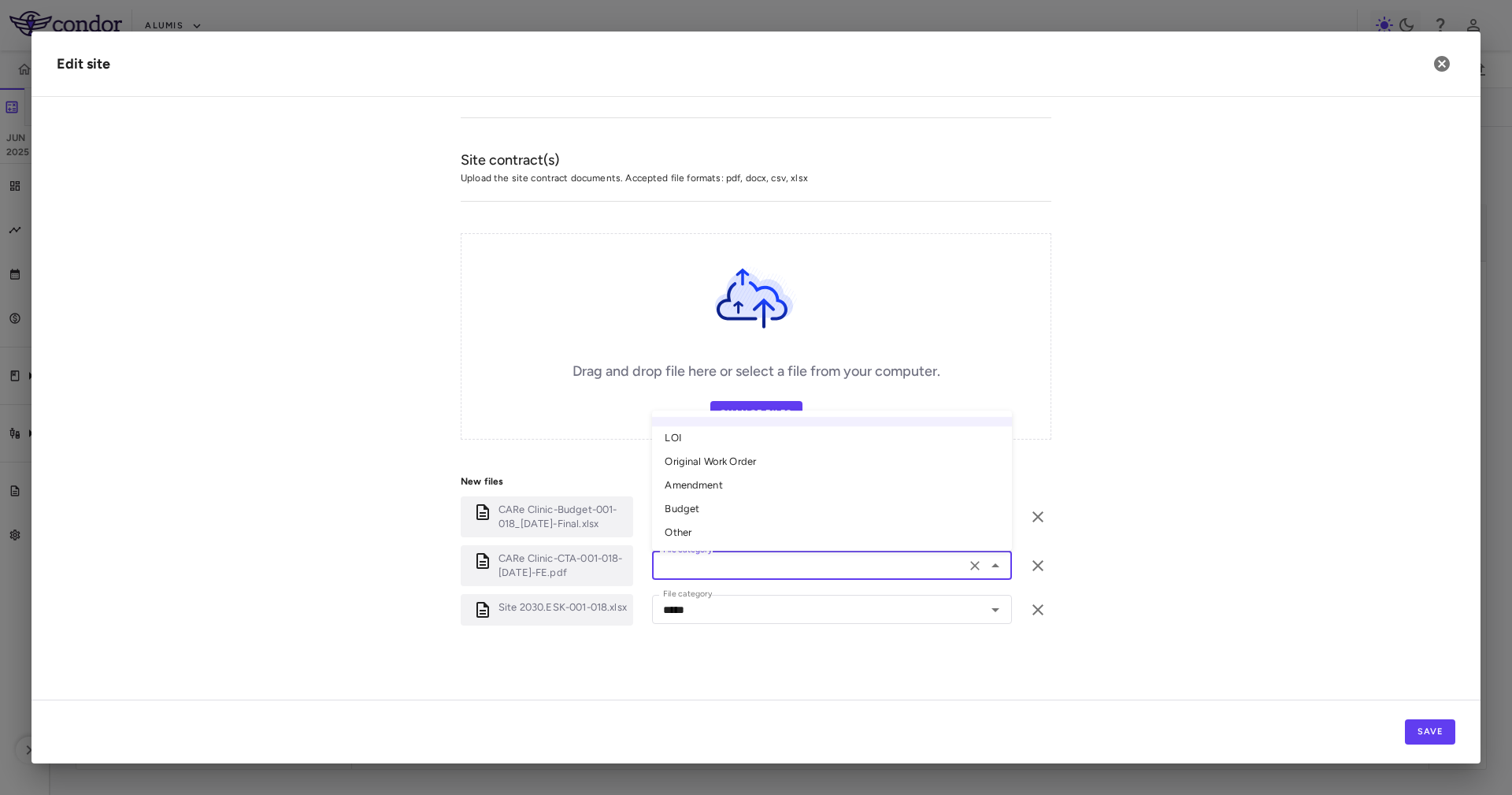
click at [674, 453] on li "Original Work Order" at bounding box center [832, 462] width 360 height 23
type input "**********"
click at [683, 496] on div "CARe Clinic-Budget-001-018_[DATE]-Final.xlsx File category File category" at bounding box center [756, 517] width 591 height 41
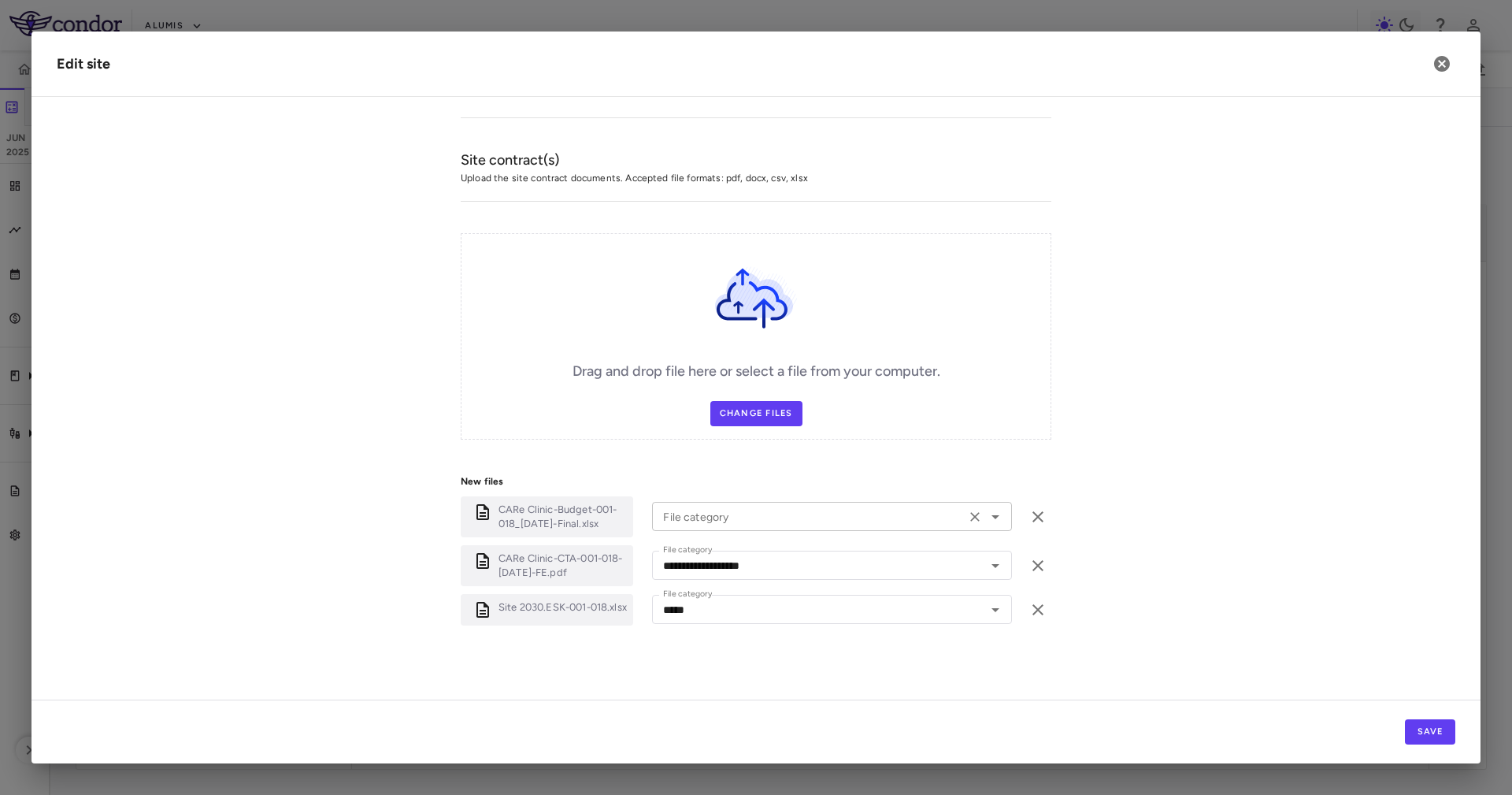
click at [690, 501] on div "File category" at bounding box center [832, 516] width 360 height 29
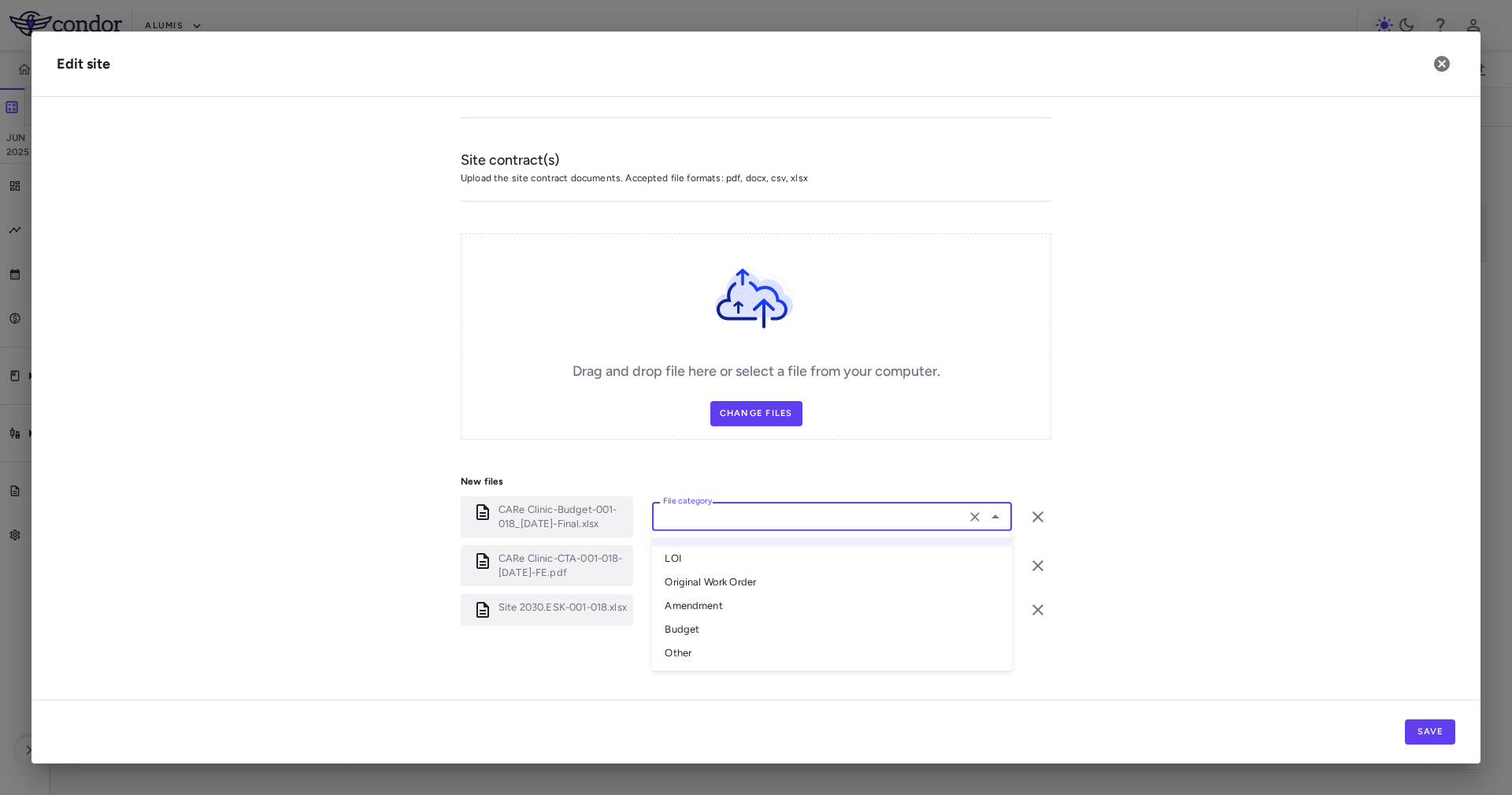
click at [756, 622] on li "Budget" at bounding box center [832, 629] width 360 height 23
type input "******"
click at [1162, 312] on form "**********" at bounding box center [756, 188] width 1398 height 953
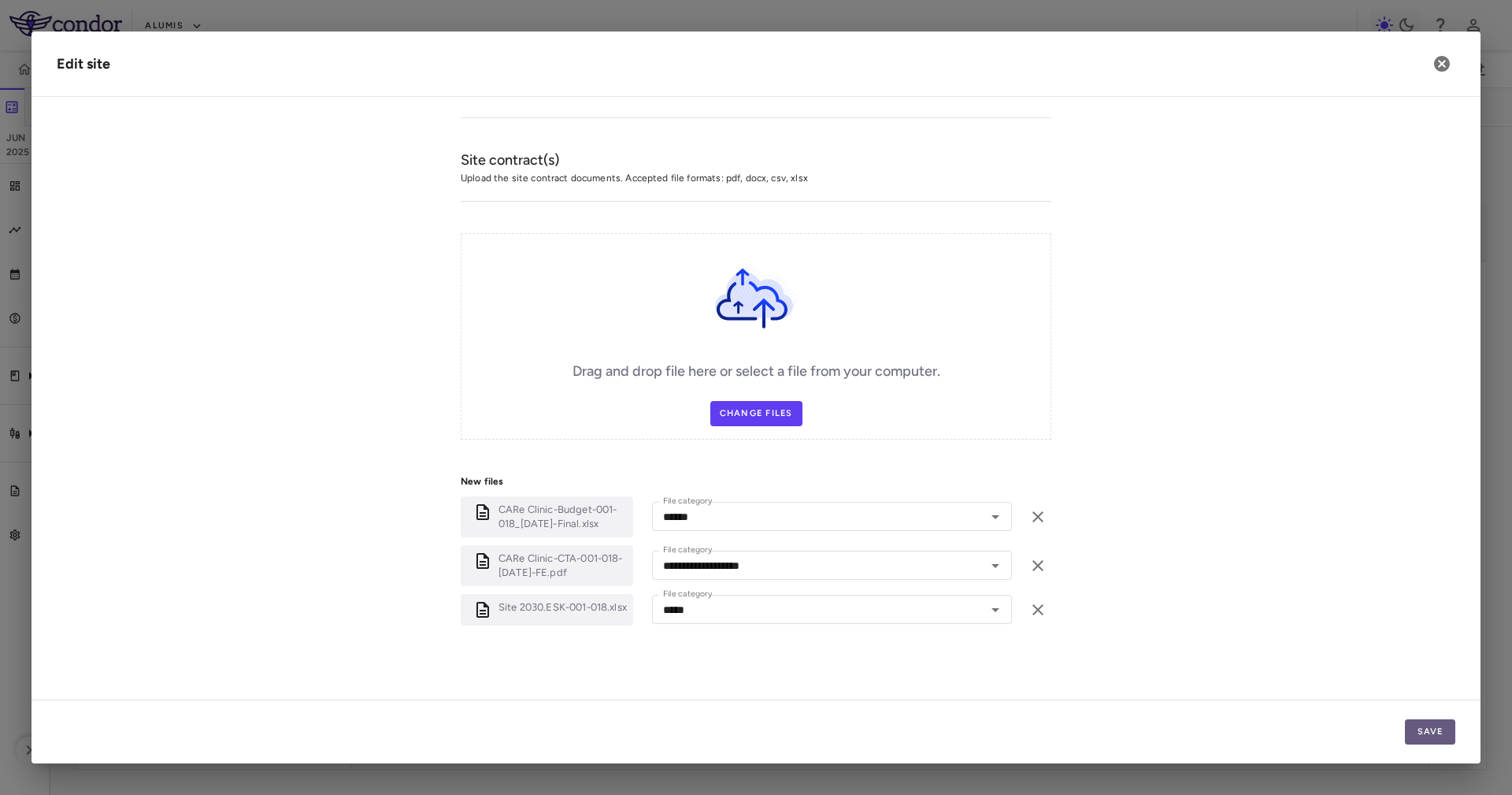
click at [1420, 724] on button "Save" at bounding box center [1429, 731] width 51 height 25
